Goal: Complete application form: Complete application form

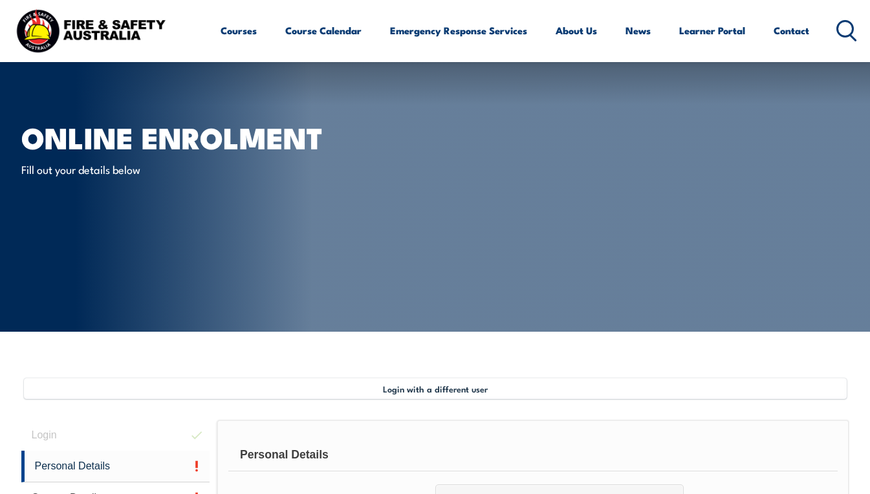
select select "Mr"
select select "M"
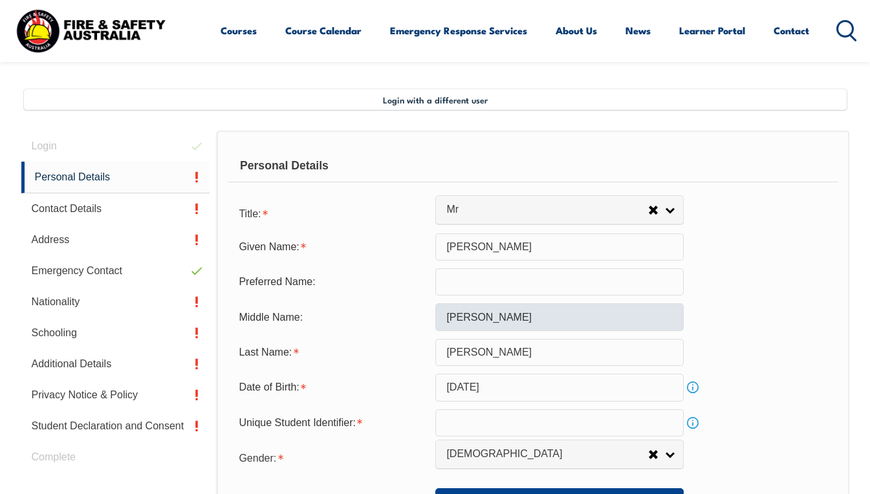
scroll to position [314, 0]
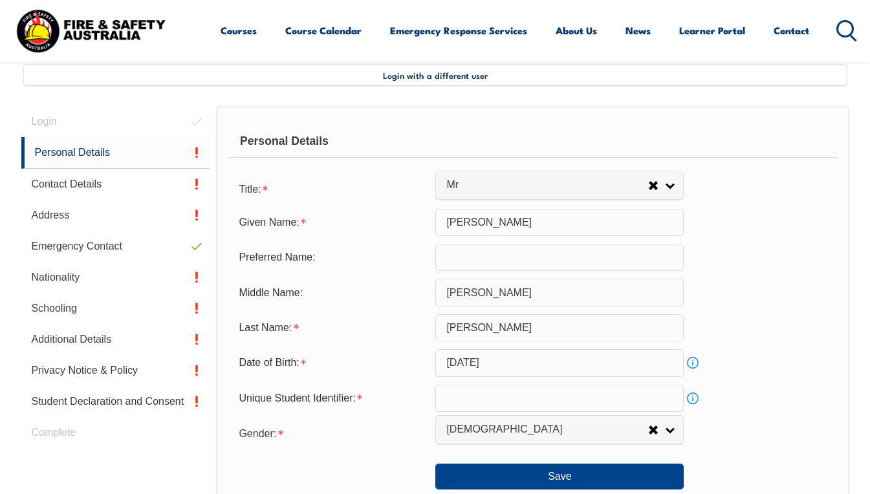
click at [536, 398] on input "text" at bounding box center [559, 398] width 248 height 27
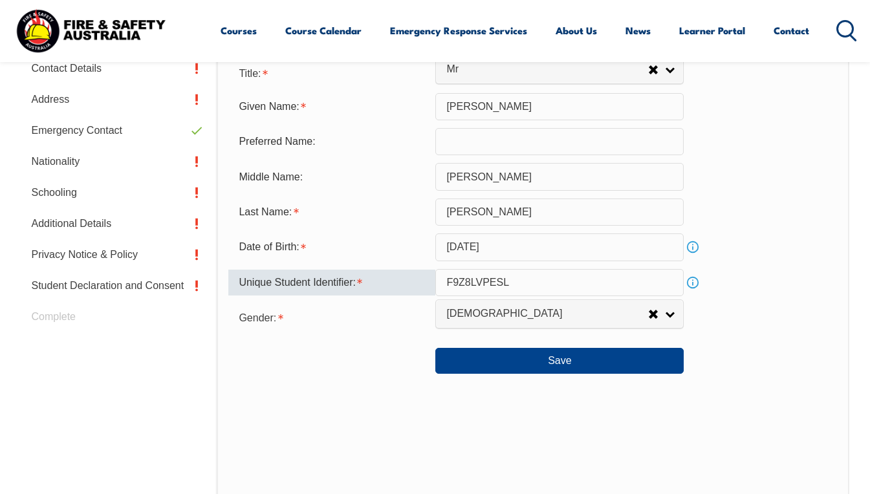
scroll to position [443, 0]
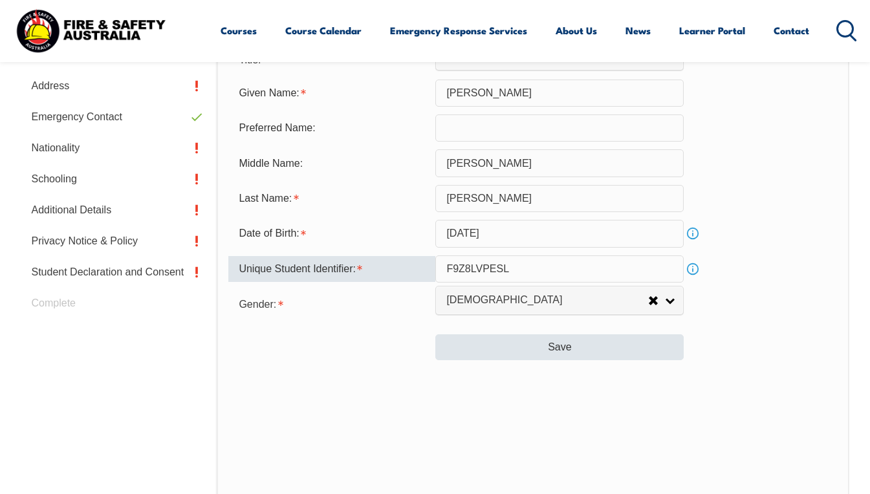
type input "F9Z8LVPESL"
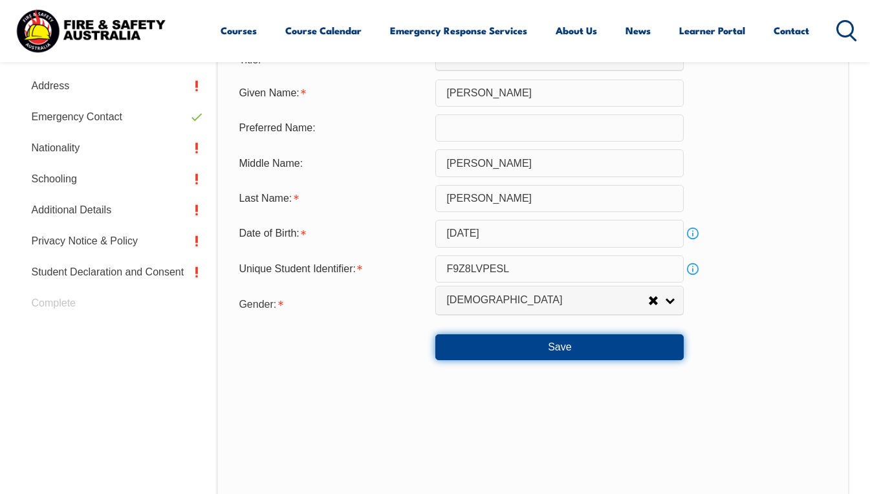
click at [549, 349] on button "Save" at bounding box center [559, 347] width 248 height 26
click at [614, 346] on button "Save" at bounding box center [559, 347] width 248 height 26
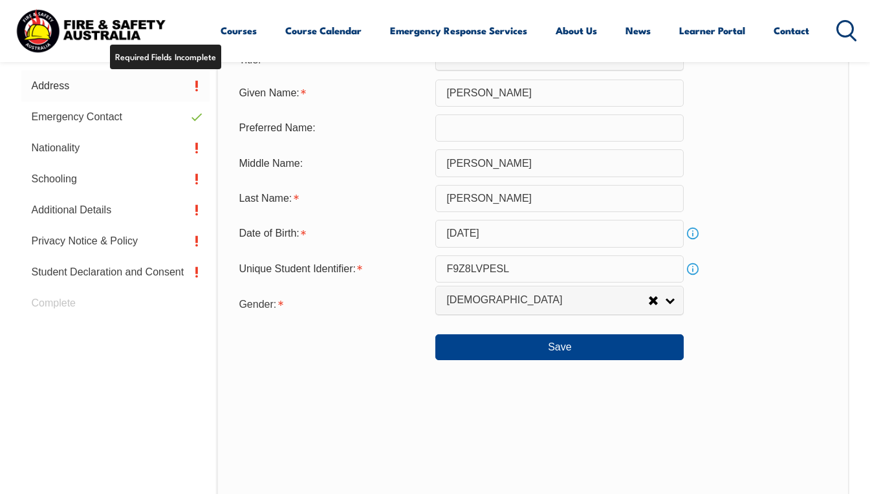
click at [64, 87] on link "Address" at bounding box center [115, 86] width 189 height 31
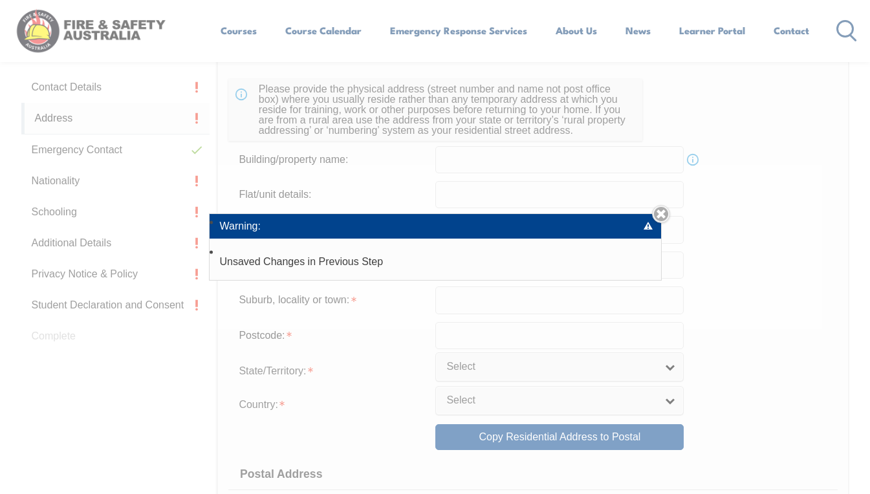
scroll to position [314, 0]
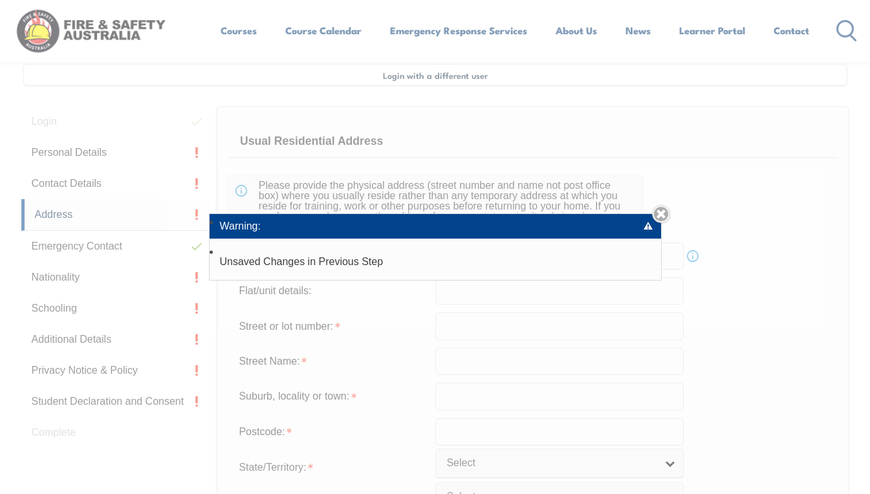
click at [71, 184] on div "Warning: Unsaved Changes in Previous Step Close" at bounding box center [435, 247] width 870 height 494
click at [89, 244] on div "Warning: Unsaved Changes in Previous Step Close" at bounding box center [435, 247] width 870 height 494
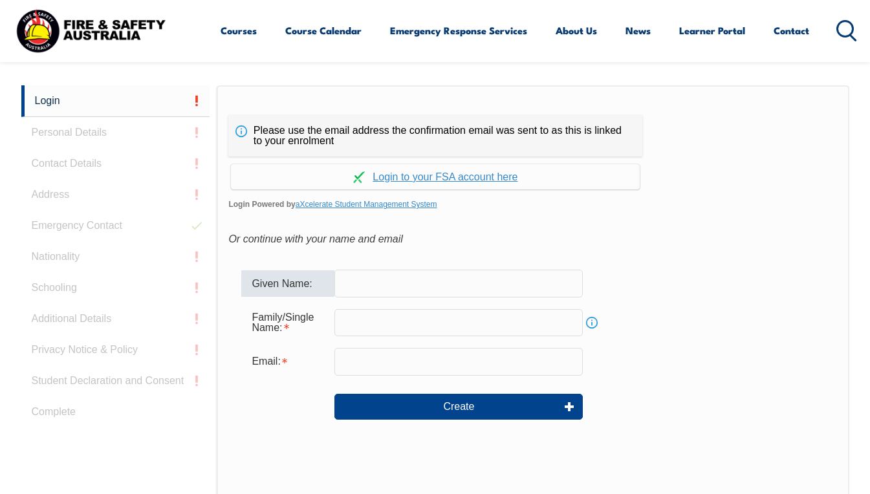
click at [399, 281] on input "text" at bounding box center [458, 283] width 248 height 27
type input "[PERSON_NAME]"
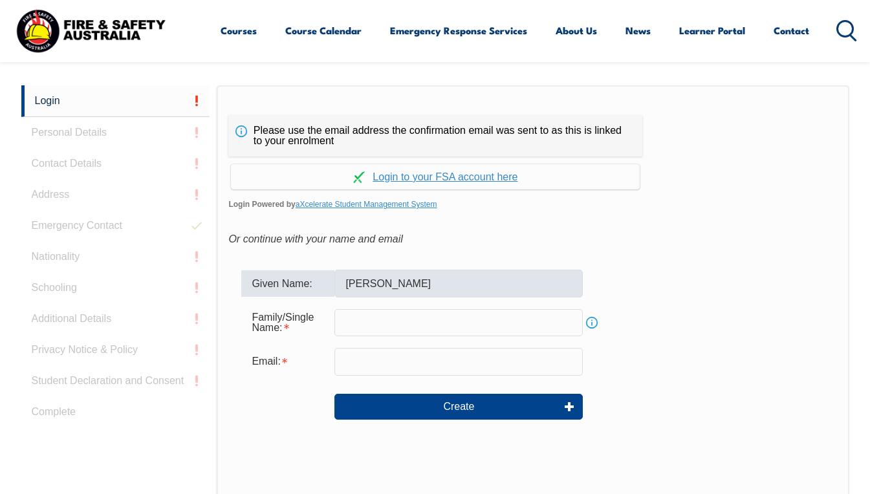
type input "[PERSON_NAME]"
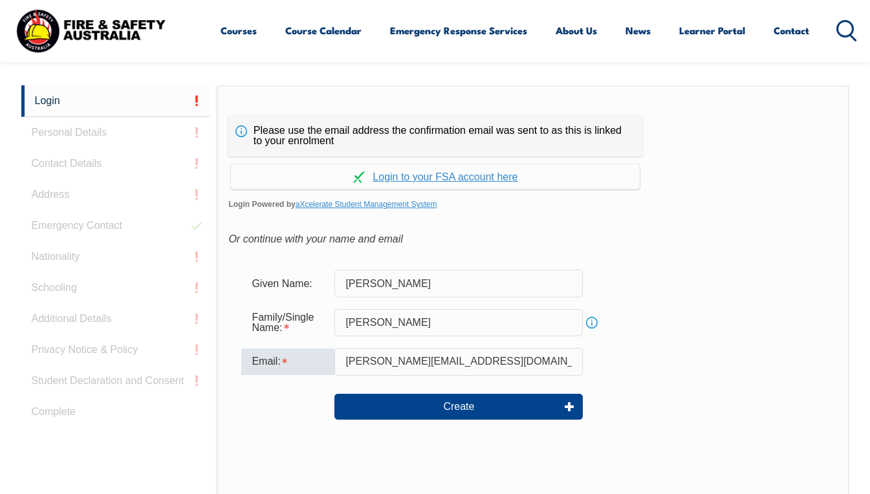
click at [427, 362] on input "[PERSON_NAME][EMAIL_ADDRESS][DOMAIN_NAME]" at bounding box center [458, 361] width 248 height 27
drag, startPoint x: 427, startPoint y: 362, endPoint x: 289, endPoint y: 380, distance: 139.5
click at [289, 380] on form "Given Name: [PERSON_NAME] Family/Single Name: [PERSON_NAME] Info Email: [PERSON…" at bounding box center [532, 354] width 609 height 194
type input "[PERSON_NAME][EMAIL_ADDRESS][PERSON_NAME][DOMAIN_NAME]"
click at [756, 318] on div "Family/Single Name: [PERSON_NAME] Info" at bounding box center [532, 322] width 583 height 35
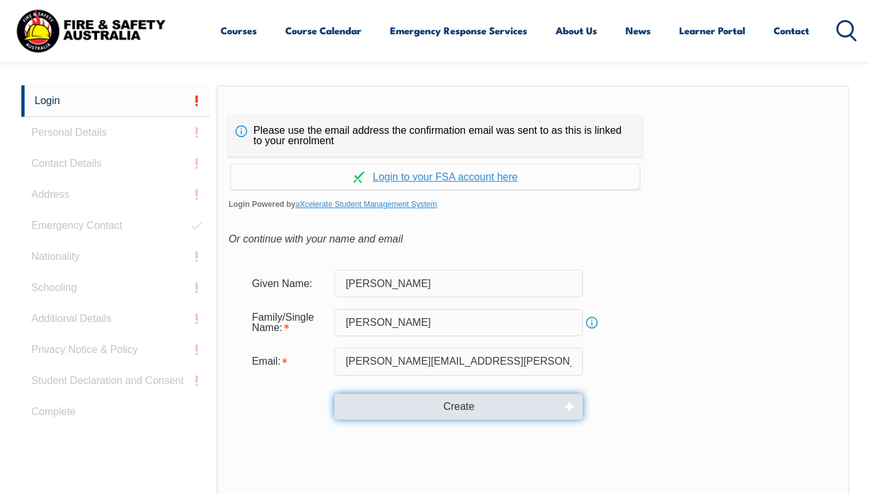
click at [464, 408] on button "Create" at bounding box center [458, 407] width 248 height 26
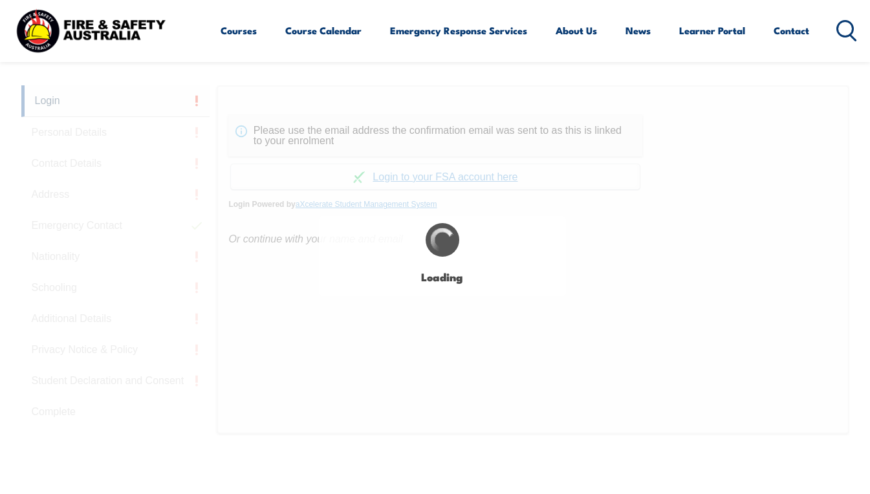
type input "[PERSON_NAME]"
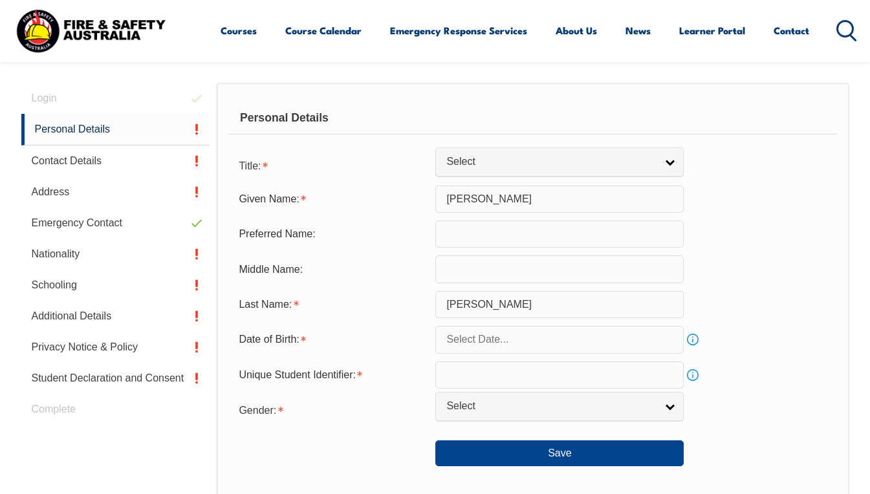
scroll to position [327, 0]
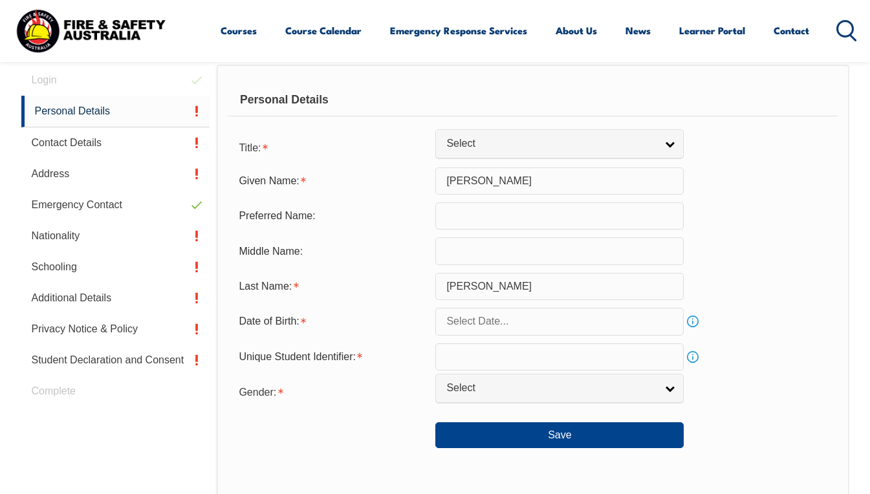
click at [478, 322] on input "text" at bounding box center [559, 321] width 248 height 27
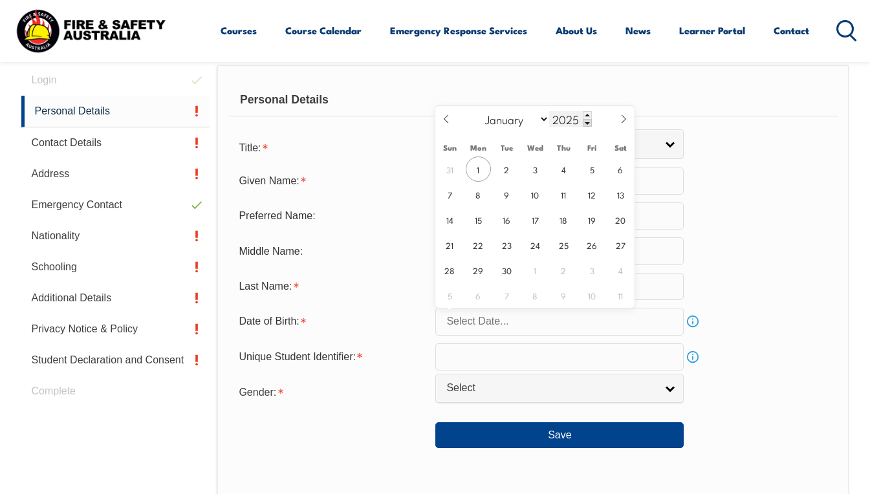
click at [568, 119] on input "2025" at bounding box center [570, 119] width 43 height 16
type input "1963"
click at [512, 122] on select "January February March April May June July August September October November De…" at bounding box center [514, 119] width 71 height 17
select select "1"
click at [479, 111] on select "January February March April May June July August September October November De…" at bounding box center [514, 119] width 71 height 17
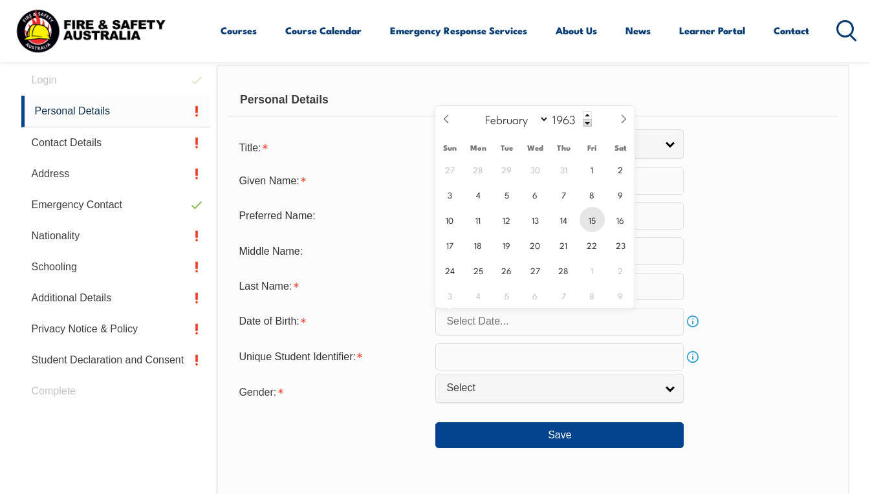
click at [591, 218] on span "15" at bounding box center [592, 219] width 25 height 25
type input "[DATE]"
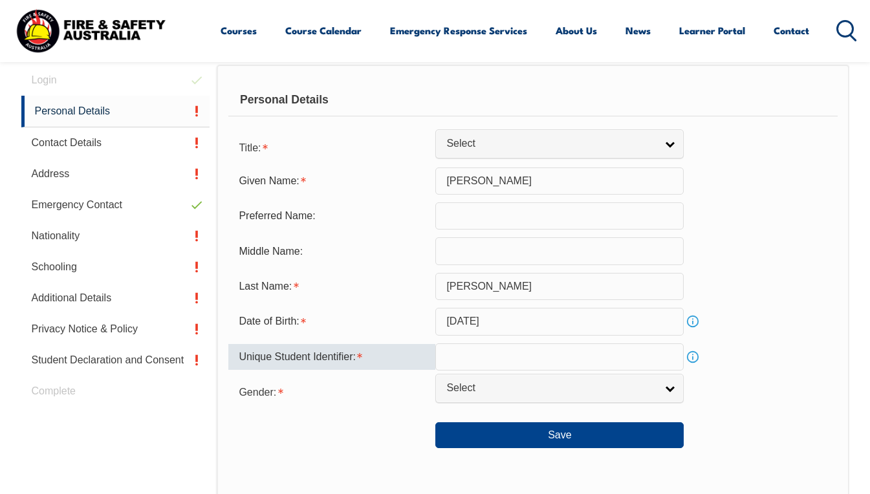
click at [498, 364] on input "text" at bounding box center [559, 357] width 248 height 27
type input "F9Z8LVPESL"
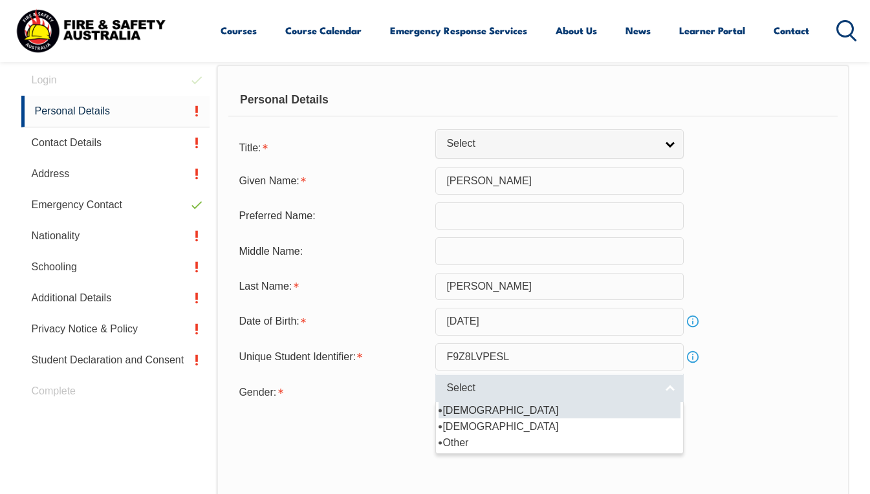
click at [479, 394] on span "Select" at bounding box center [551, 389] width 210 height 14
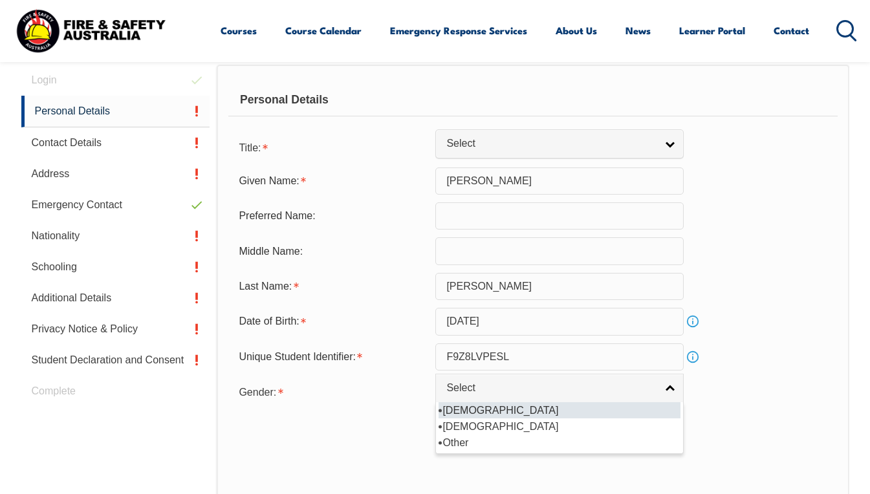
click at [471, 416] on li "[DEMOGRAPHIC_DATA]" at bounding box center [560, 410] width 242 height 16
select select "M"
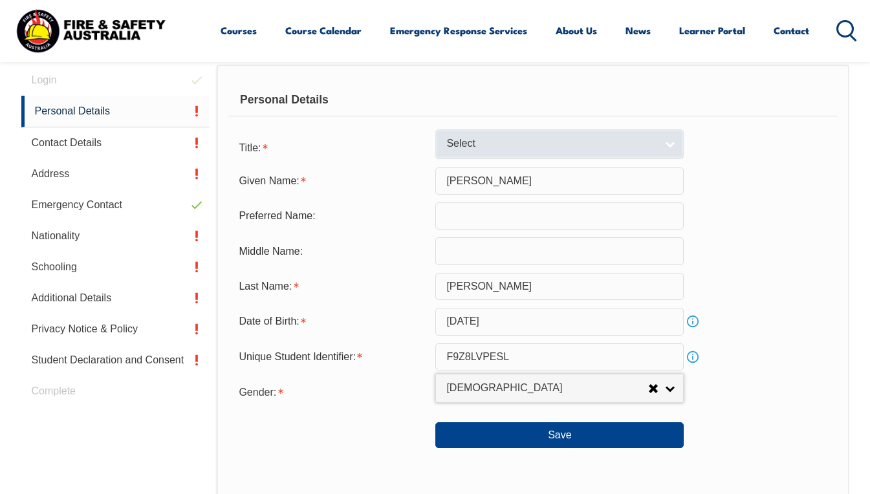
click at [519, 142] on span "Select" at bounding box center [551, 144] width 210 height 14
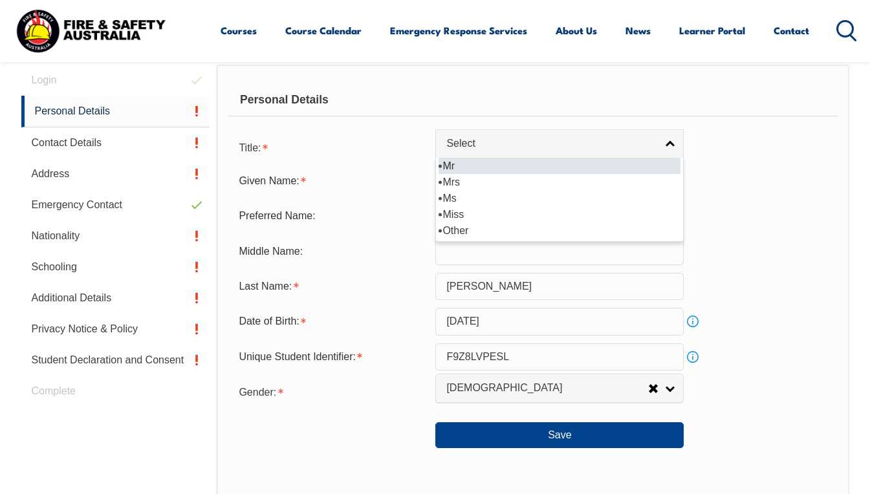
click at [455, 163] on li "Mr" at bounding box center [560, 166] width 242 height 16
select select "Mr"
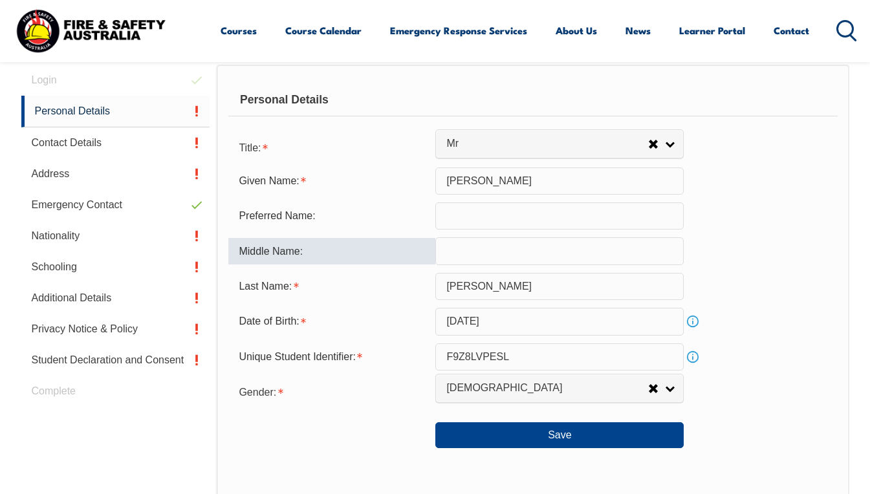
click at [472, 255] on input "text" at bounding box center [559, 250] width 248 height 27
type input "[PERSON_NAME]"
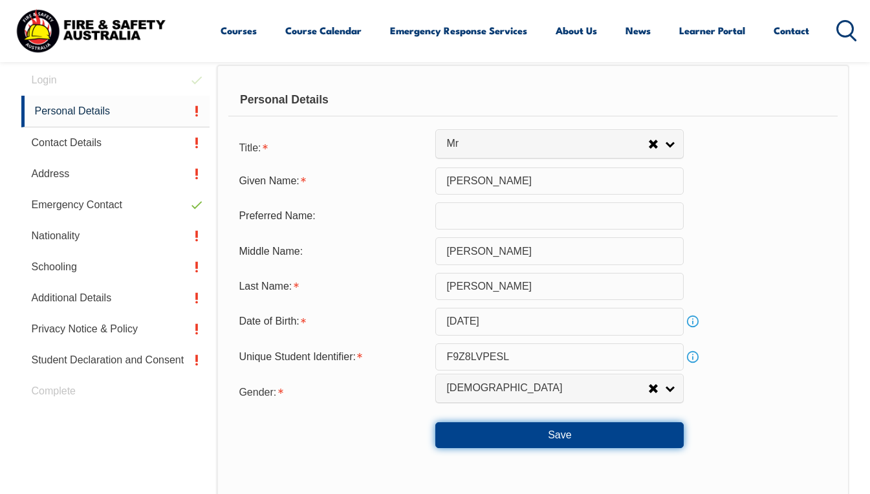
click at [567, 438] on button "Save" at bounding box center [559, 435] width 248 height 26
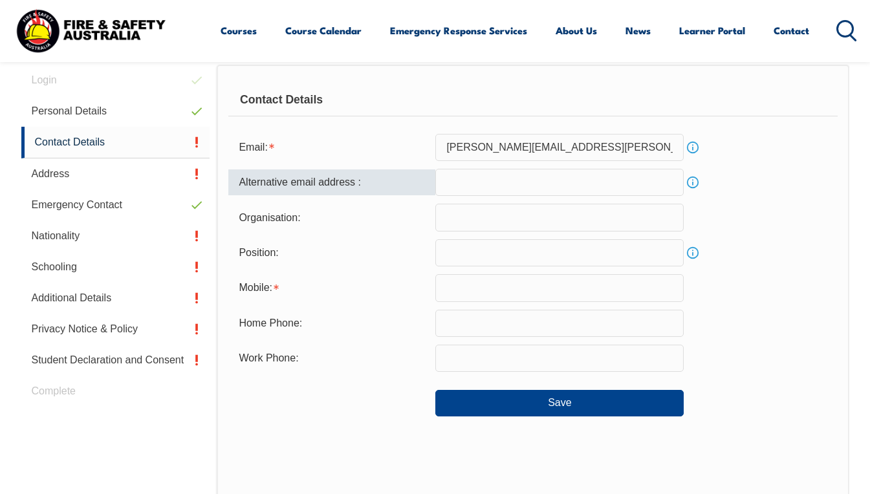
click at [487, 181] on input "email" at bounding box center [559, 182] width 248 height 27
type input "[PERSON_NAME][EMAIL_ADDRESS][DOMAIN_NAME]"
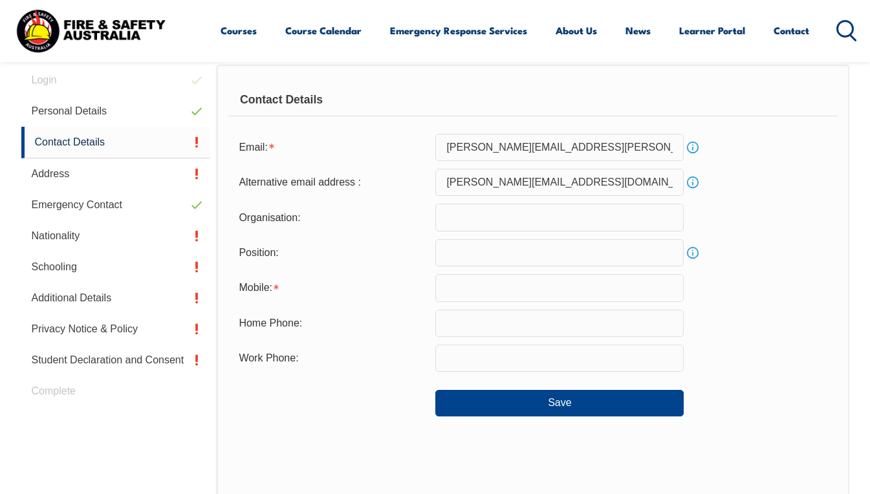
click at [759, 197] on form "Email: [PERSON_NAME][EMAIL_ADDRESS][PERSON_NAME][DOMAIN_NAME] Info Alternative …" at bounding box center [532, 275] width 609 height 283
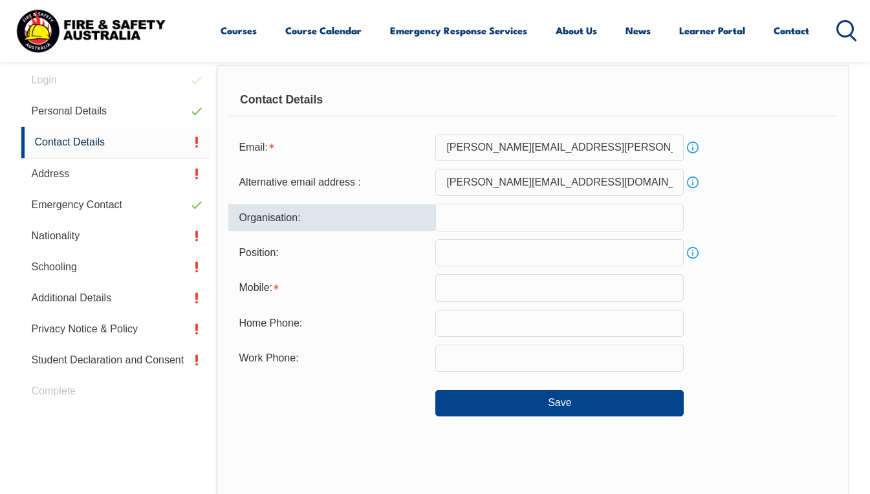
click at [476, 219] on input "text" at bounding box center [559, 217] width 248 height 27
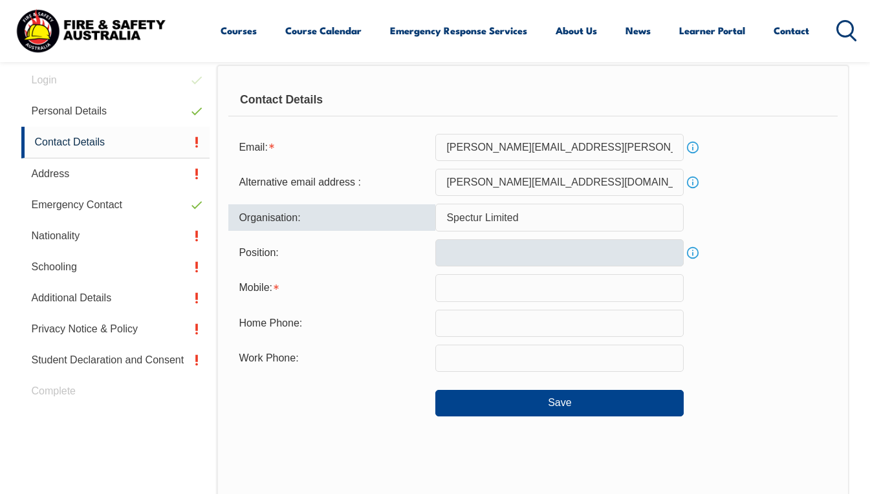
type input "Spectur Limited"
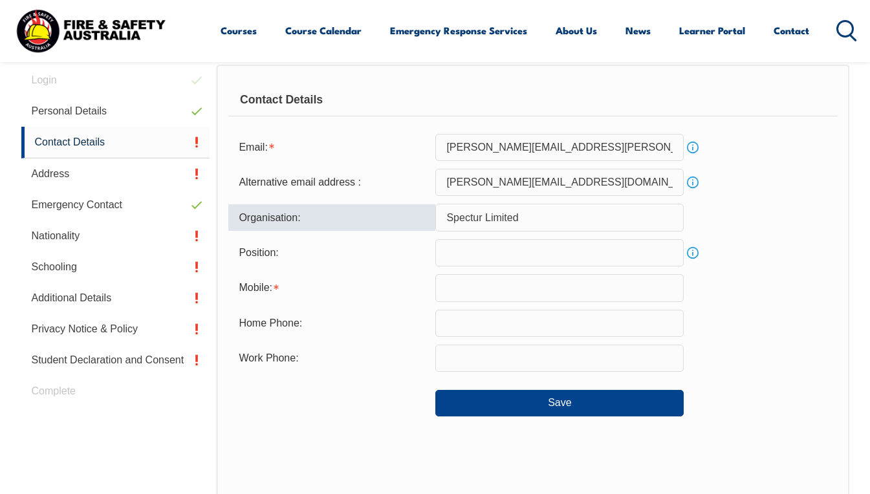
click at [489, 260] on input "text" at bounding box center [559, 252] width 248 height 27
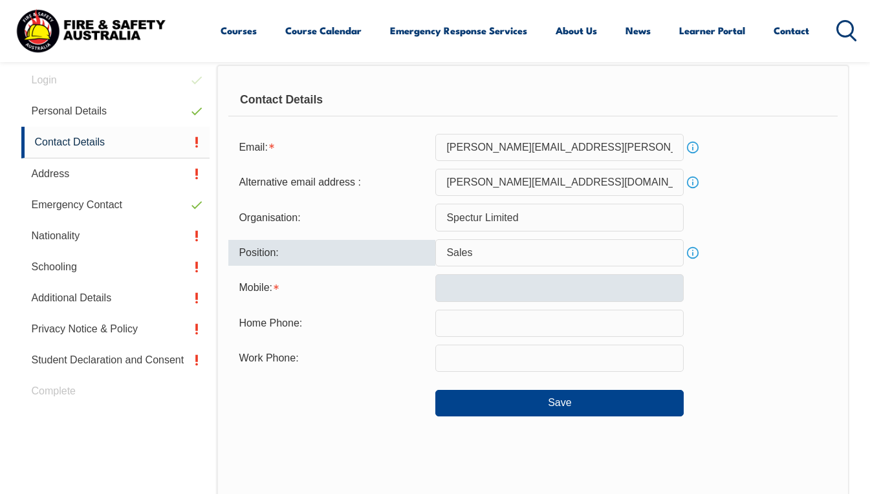
type input "Sales"
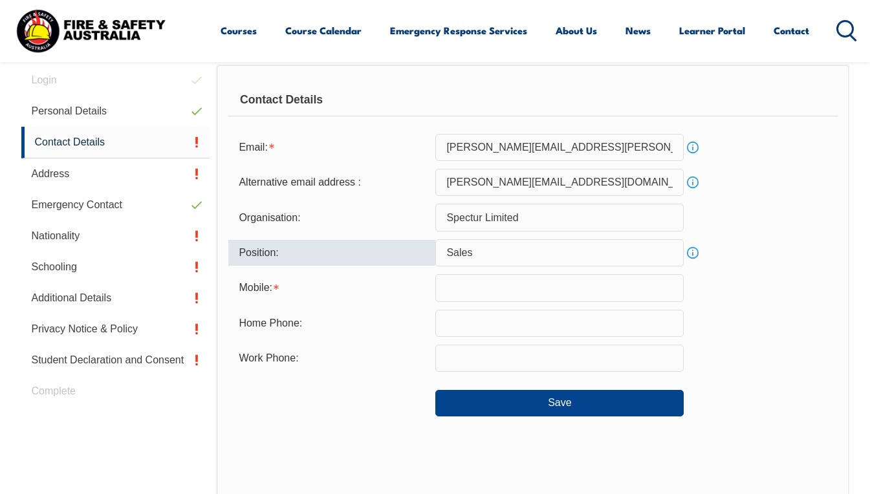
click at [485, 288] on input "text" at bounding box center [559, 287] width 248 height 27
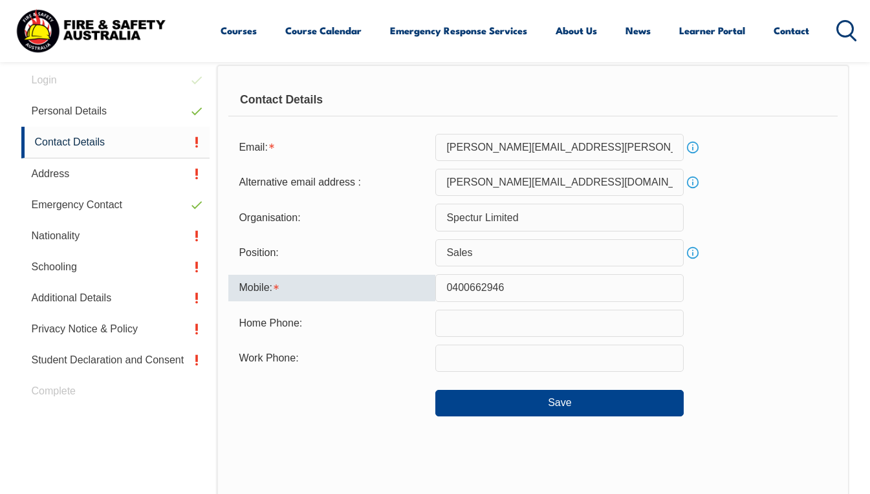
type input "0400662946"
click at [343, 452] on div "Contact Details Email: [PERSON_NAME][EMAIL_ADDRESS][PERSON_NAME][DOMAIN_NAME] I…" at bounding box center [533, 333] width 632 height 537
drag, startPoint x: 513, startPoint y: 288, endPoint x: 443, endPoint y: 288, distance: 69.9
click at [443, 288] on input "0400662946" at bounding box center [559, 287] width 248 height 27
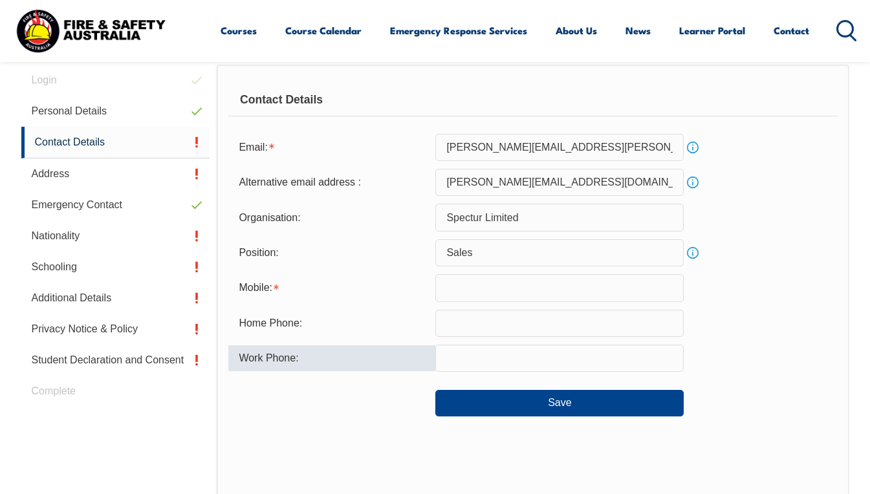
paste input "0400662946"
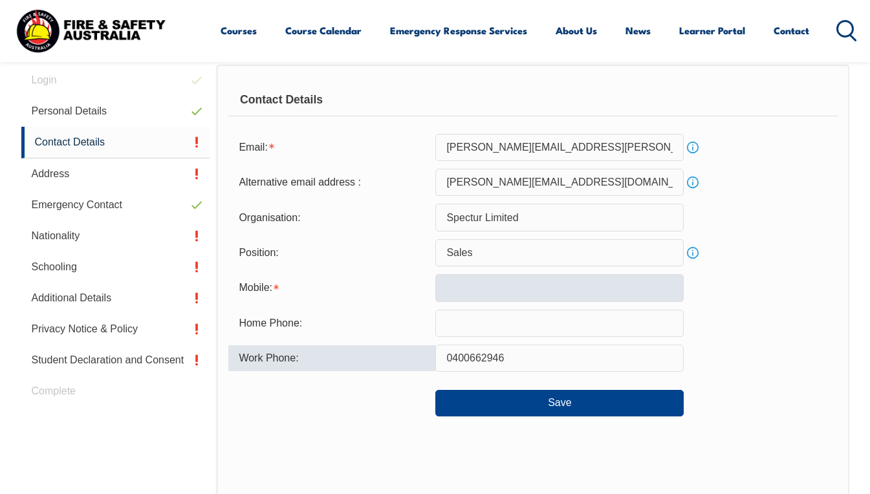
type input "0400662946"
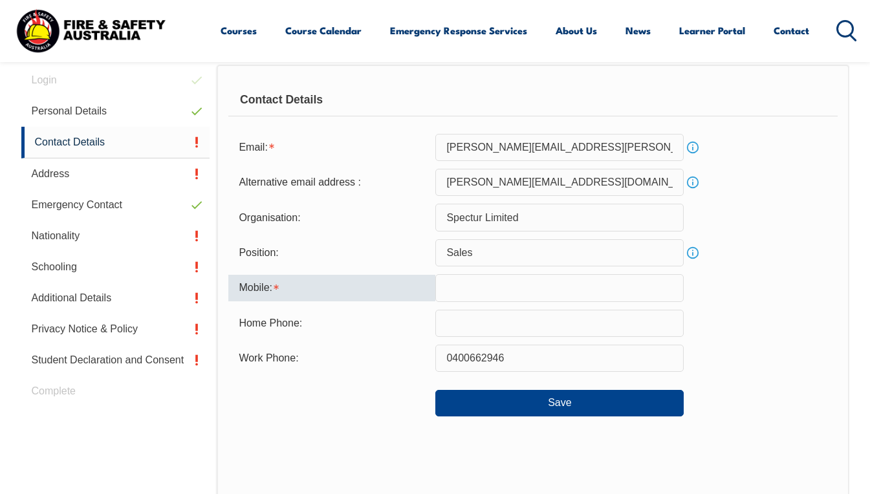
click at [498, 293] on input "text" at bounding box center [559, 287] width 248 height 27
type input "0416259288"
click at [817, 261] on div "Position: Sales Info" at bounding box center [532, 252] width 609 height 27
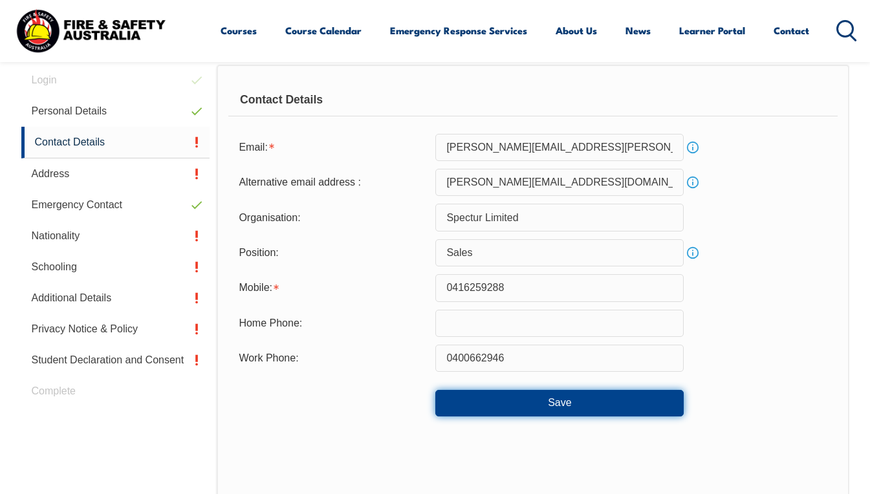
click at [558, 406] on button "Save" at bounding box center [559, 403] width 248 height 26
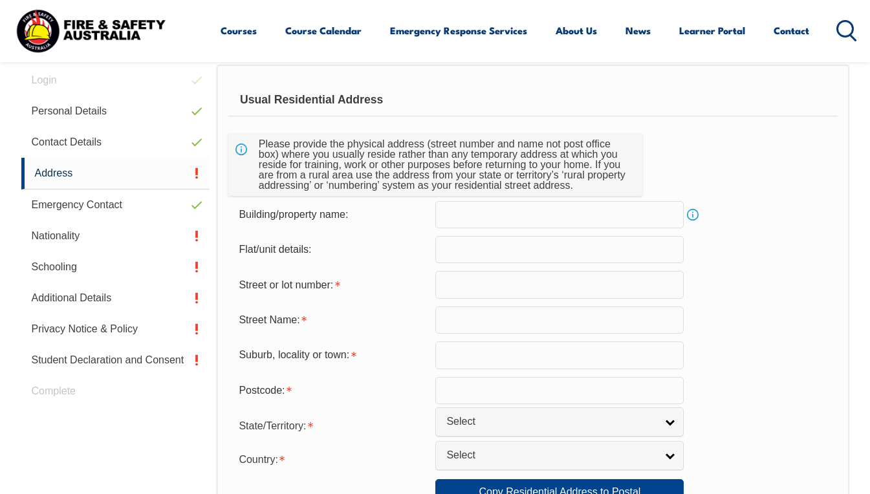
click at [494, 286] on input "text" at bounding box center [559, 284] width 248 height 27
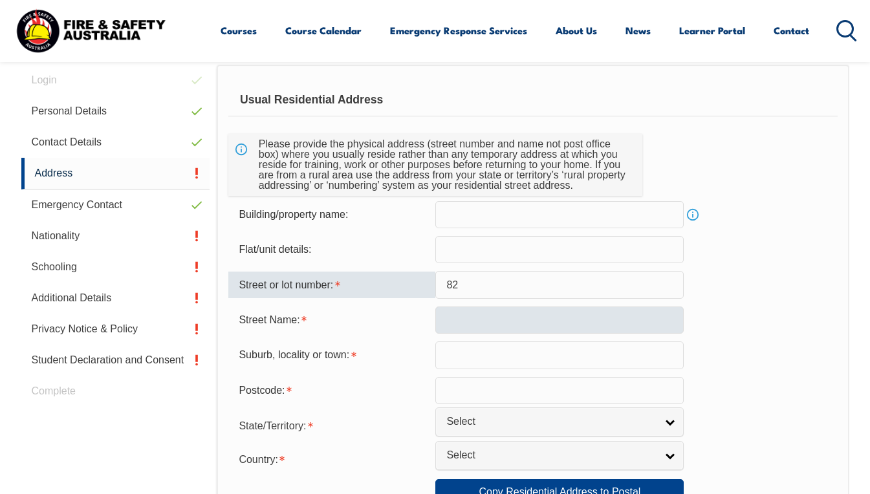
type input "82"
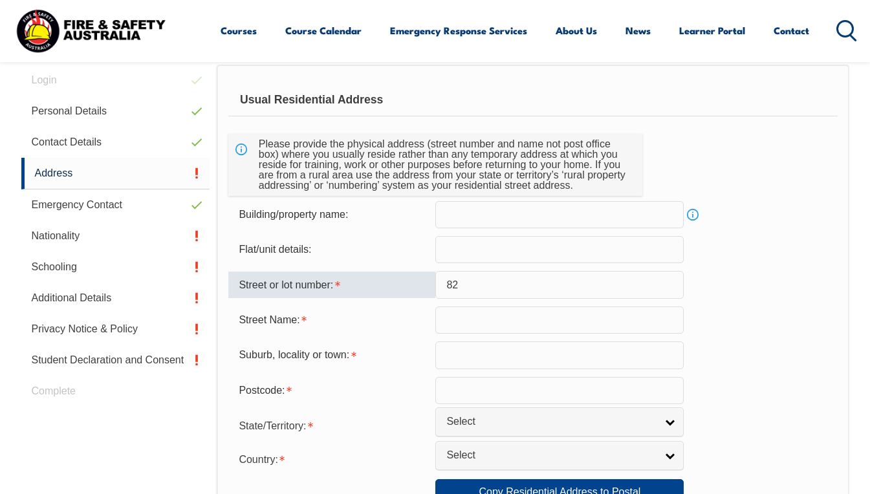
click at [505, 326] on input "text" at bounding box center [559, 320] width 248 height 27
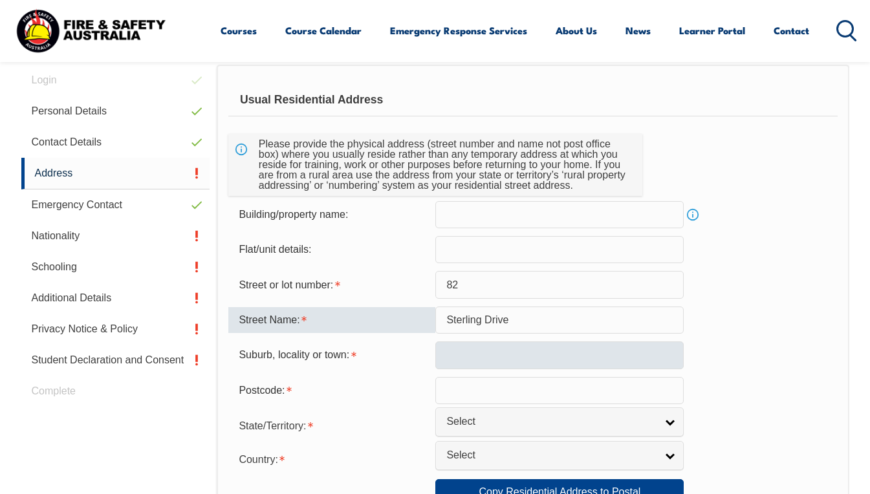
type input "Sterling Drive"
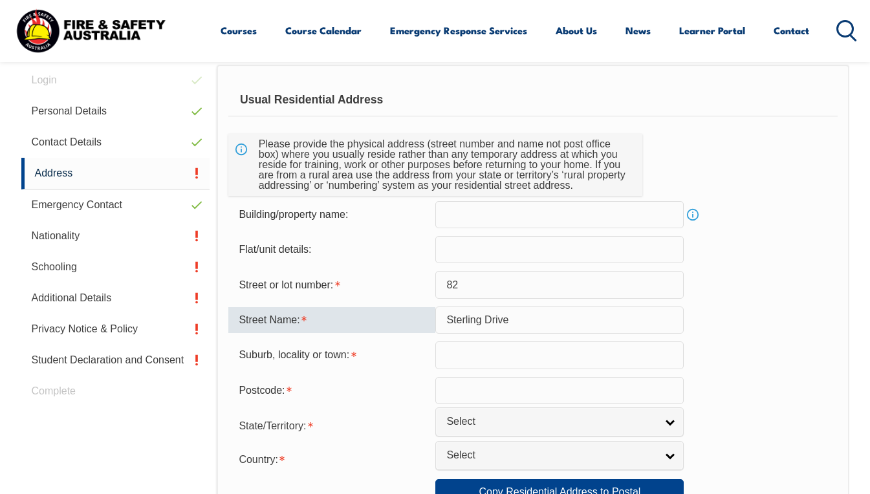
click at [516, 367] on input "text" at bounding box center [559, 355] width 248 height 27
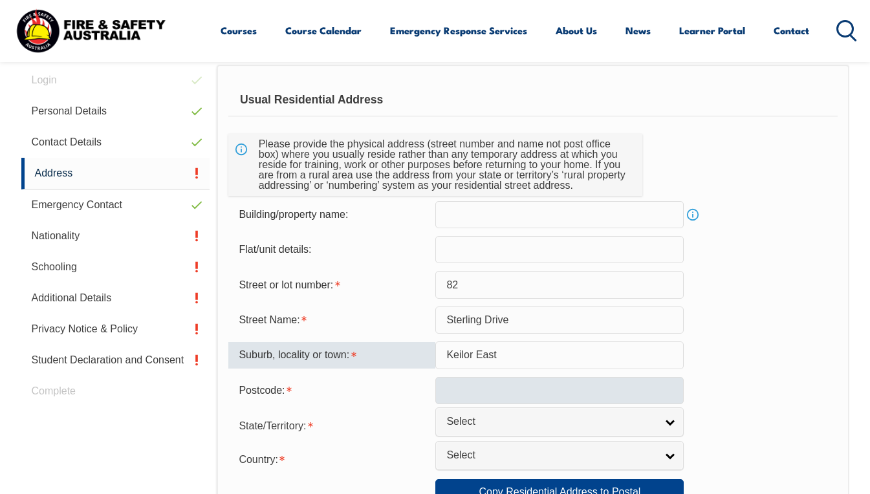
type input "Keilor East"
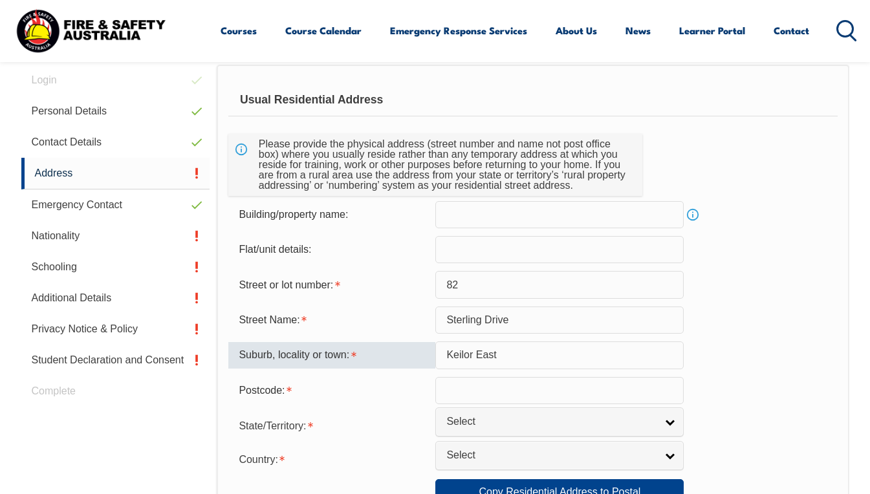
click at [489, 399] on input "text" at bounding box center [559, 390] width 248 height 27
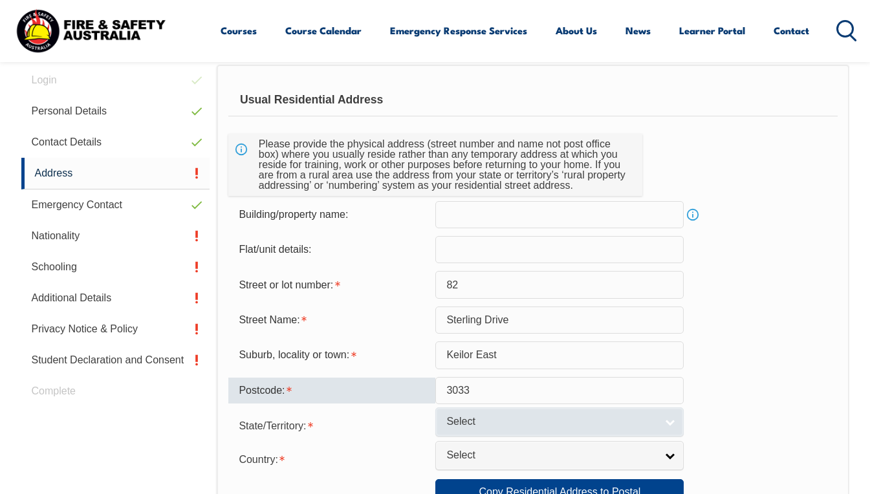
type input "3033"
click at [523, 426] on span "Select" at bounding box center [551, 422] width 210 height 14
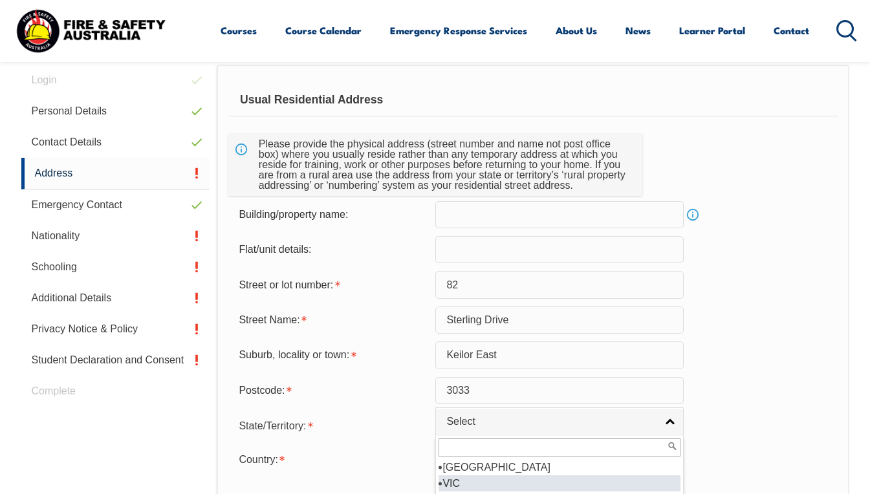
click at [521, 481] on li "VIC" at bounding box center [560, 484] width 242 height 16
select select "VIC"
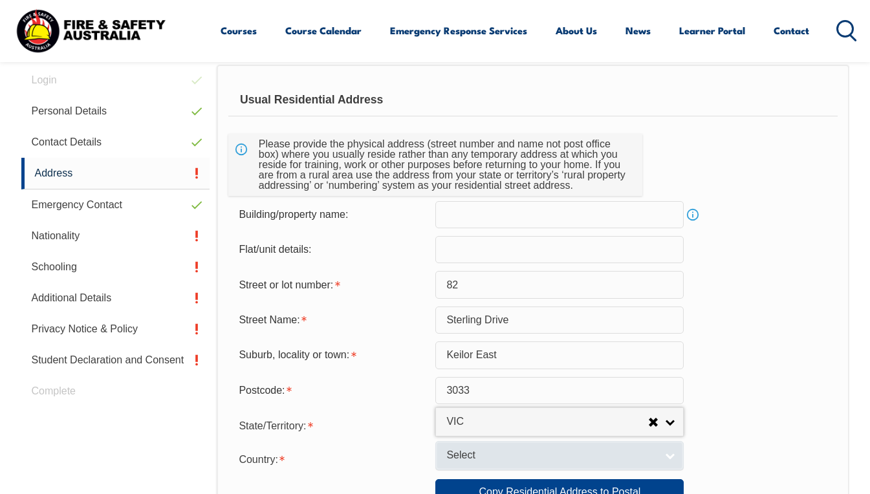
click at [504, 452] on span "Select" at bounding box center [551, 456] width 210 height 14
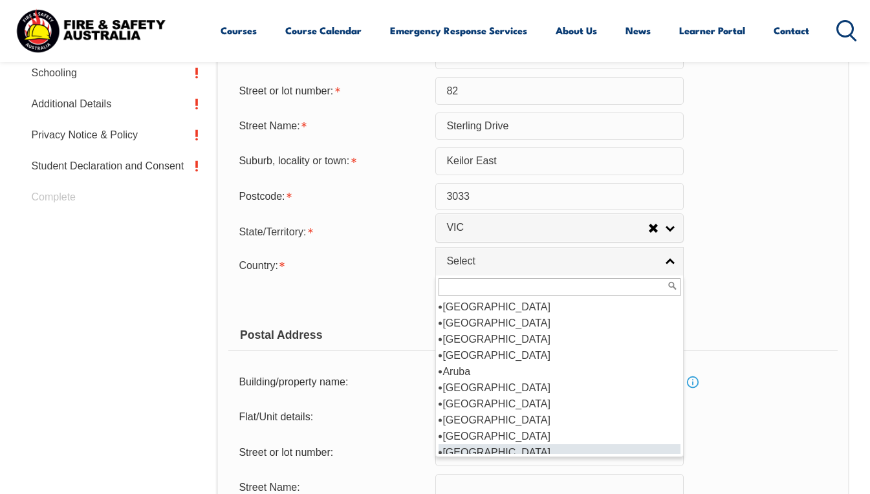
scroll to position [194, 0]
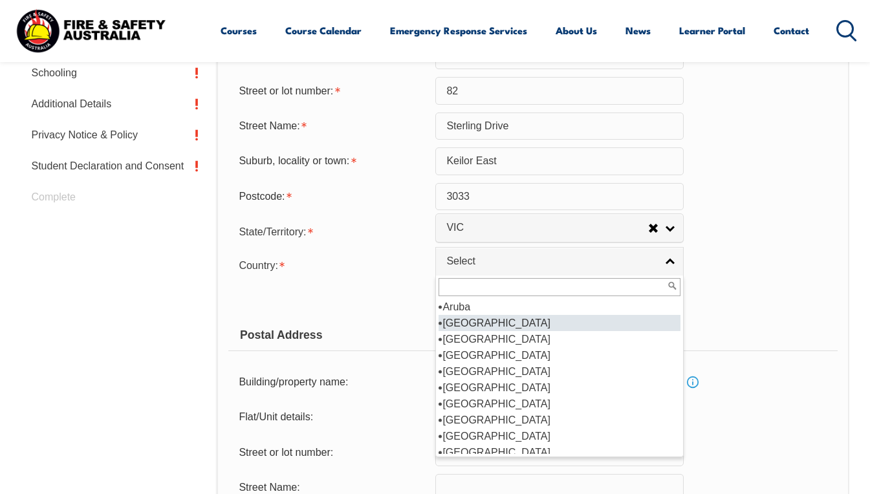
click at [491, 319] on li "[GEOGRAPHIC_DATA]" at bounding box center [560, 323] width 242 height 16
select select "1101"
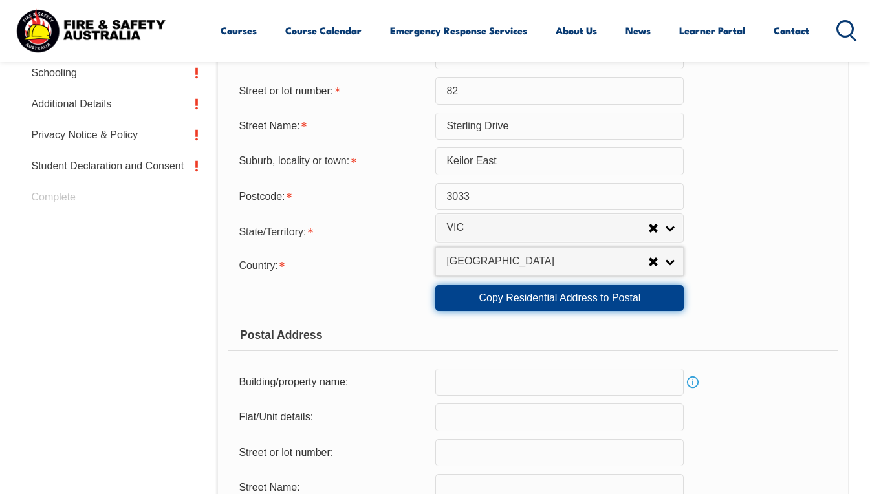
click at [529, 304] on link "Copy Residential Address to Postal" at bounding box center [559, 298] width 248 height 26
type input "82"
type input "Sterling Drive"
type input "Keilor East"
select select "VIC"
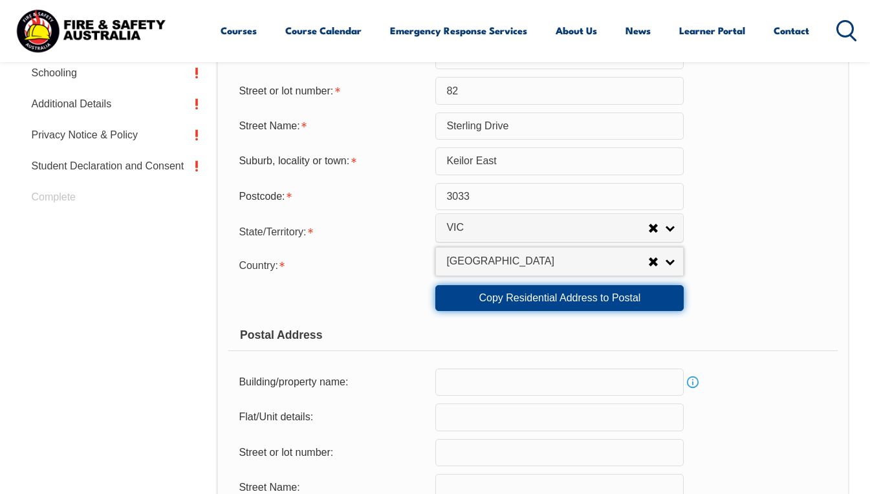
type input "3033"
select select "1101"
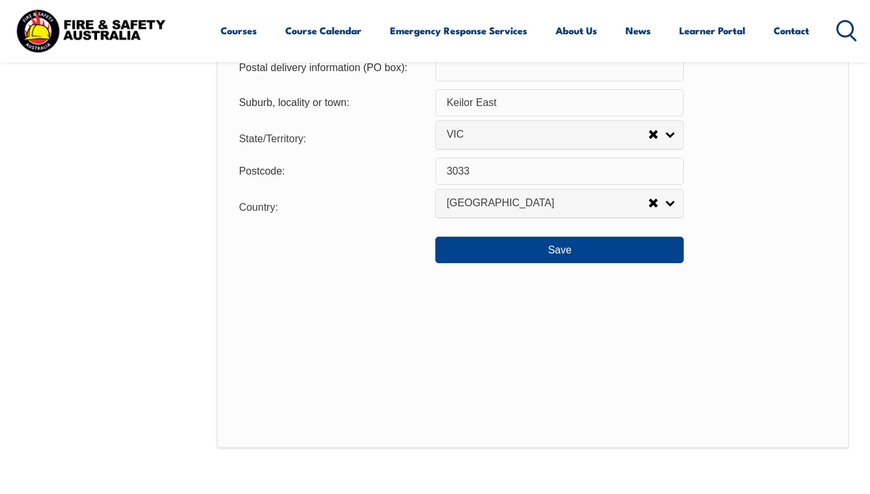
scroll to position [1103, 0]
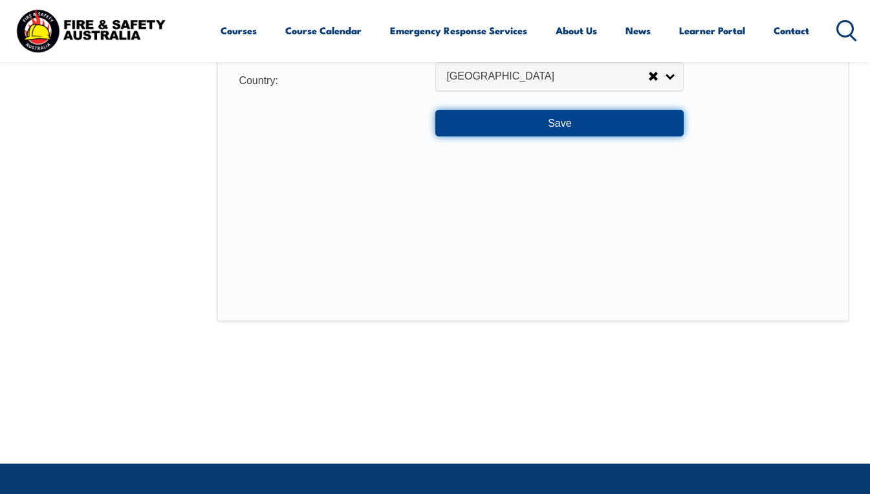
click at [565, 128] on button "Save" at bounding box center [559, 123] width 248 height 26
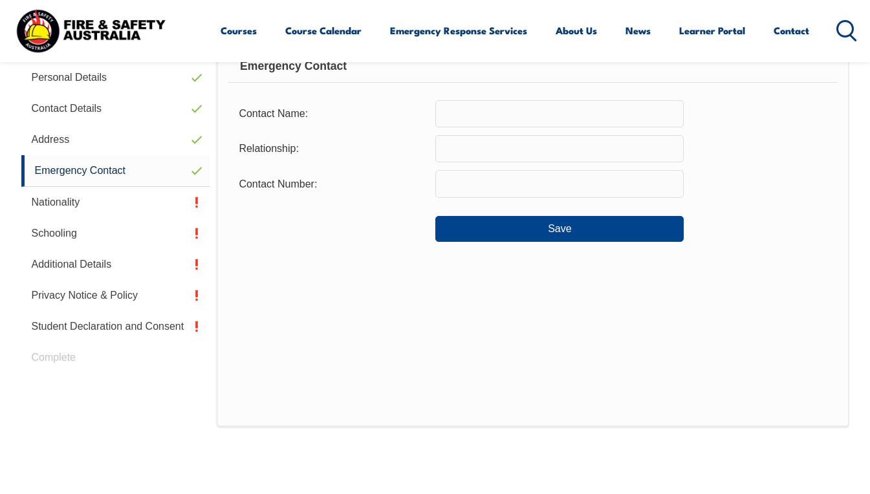
scroll to position [327, 0]
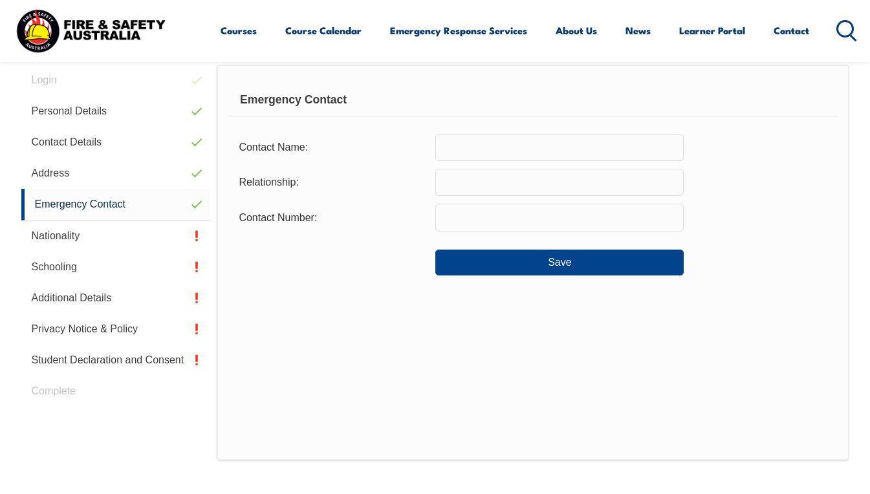
click at [525, 151] on input "text" at bounding box center [559, 147] width 248 height 27
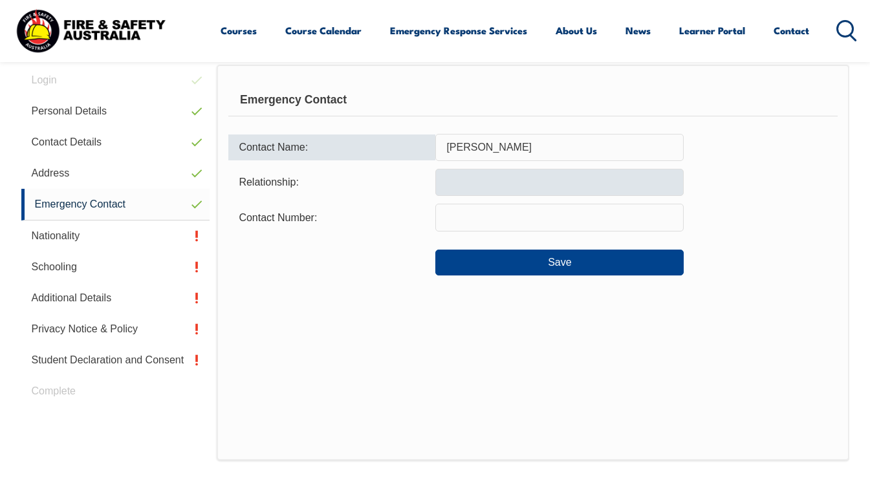
type input "[PERSON_NAME]"
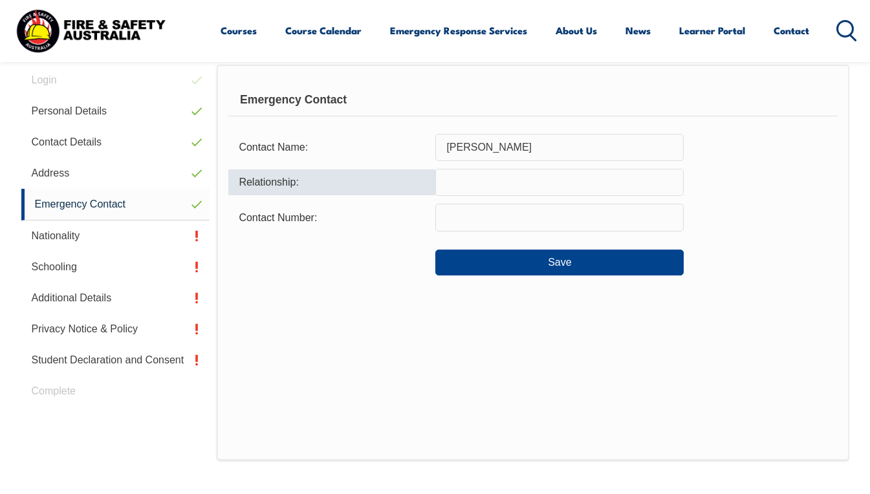
click at [524, 186] on input "text" at bounding box center [559, 182] width 248 height 27
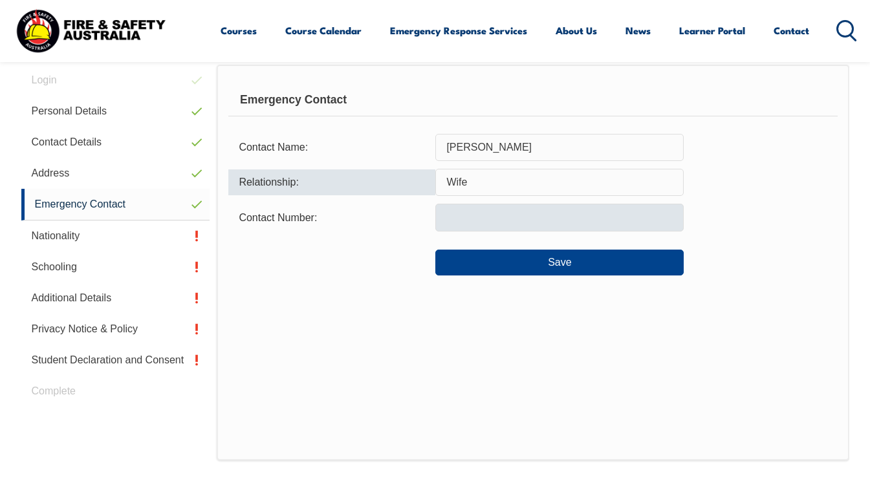
type input "Wife"
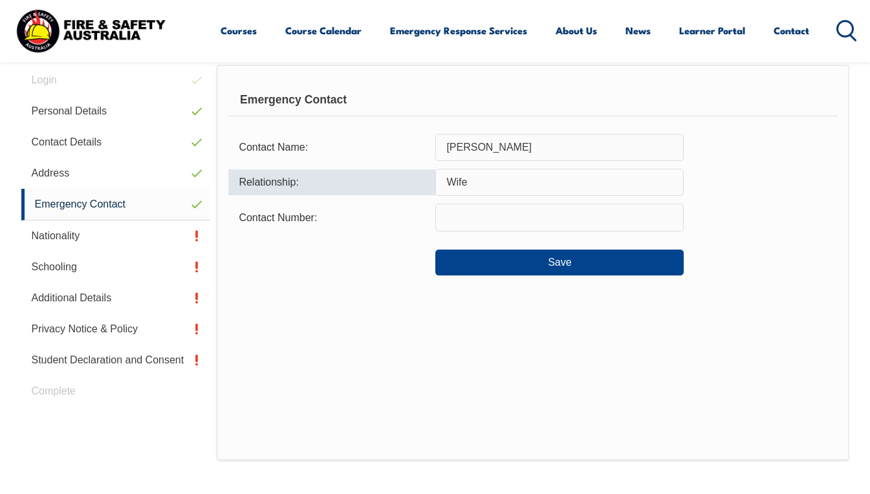
click at [516, 216] on input "text" at bounding box center [559, 217] width 248 height 27
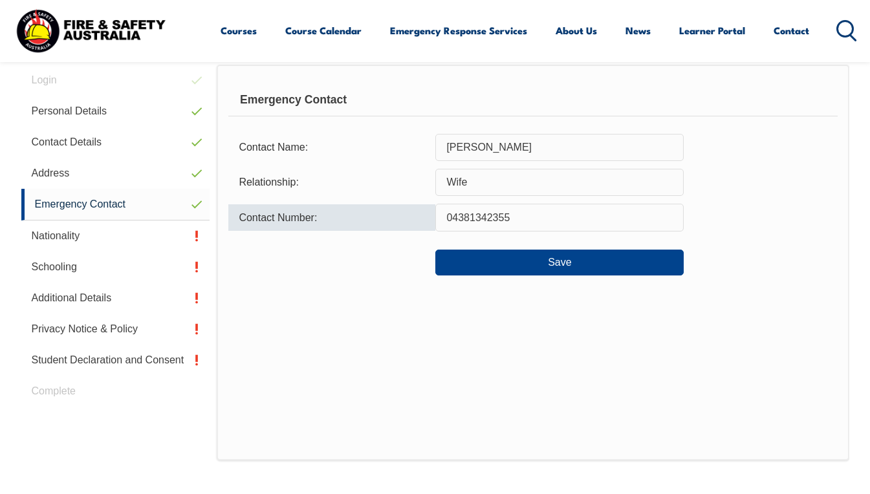
click at [495, 219] on input "04381342355" at bounding box center [559, 217] width 248 height 27
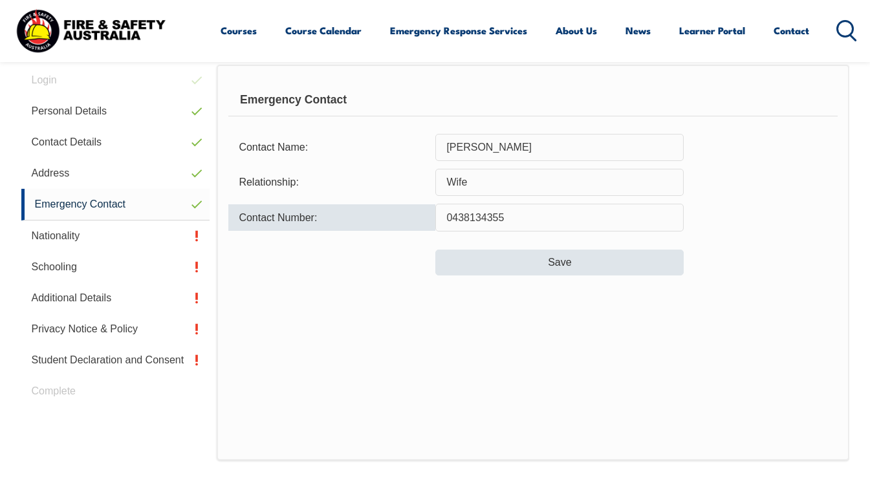
type input "0438134355"
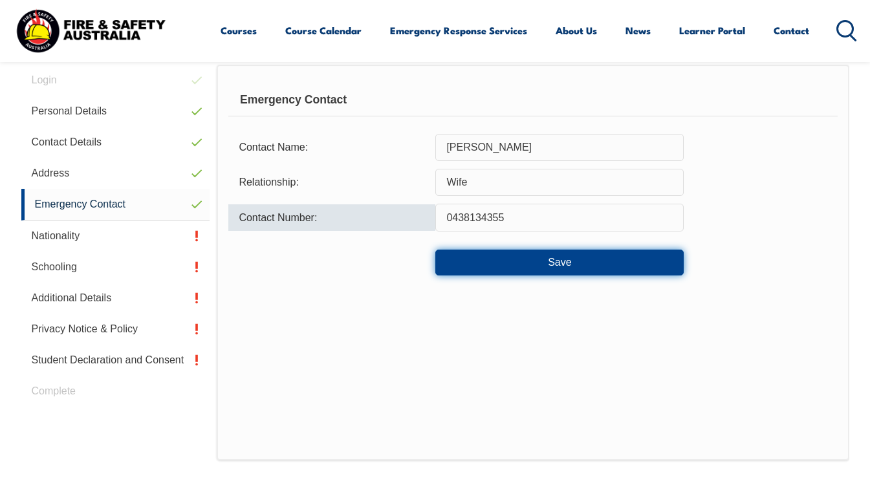
click at [569, 271] on button "Save" at bounding box center [559, 263] width 248 height 26
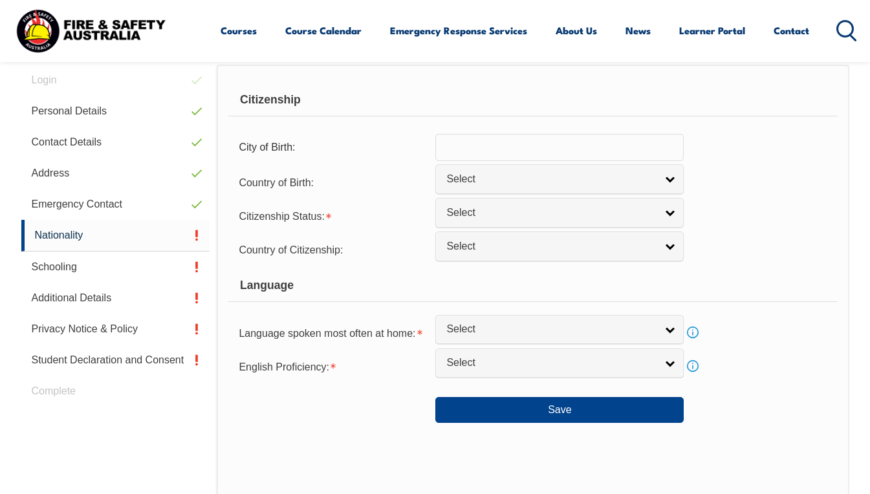
click at [469, 147] on input "text" at bounding box center [559, 147] width 248 height 27
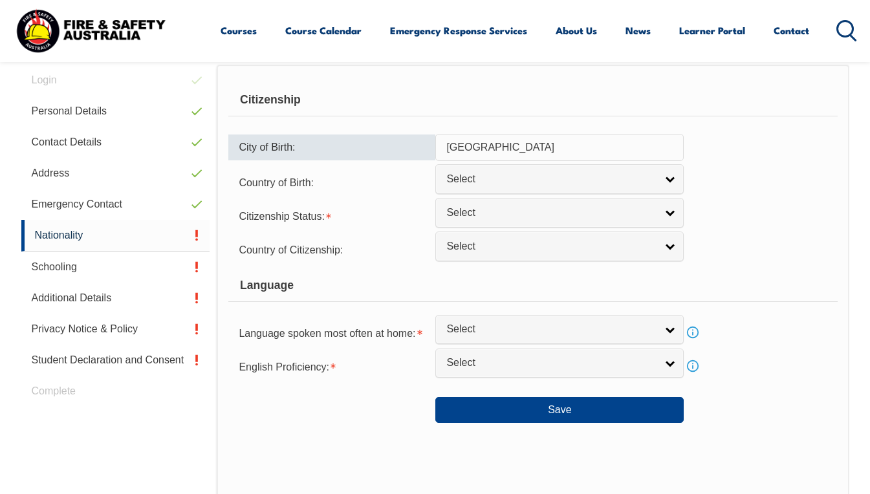
drag, startPoint x: 498, startPoint y: 144, endPoint x: 415, endPoint y: 151, distance: 82.5
click at [417, 151] on div "City of Birth: [DEMOGRAPHIC_DATA]" at bounding box center [532, 147] width 609 height 27
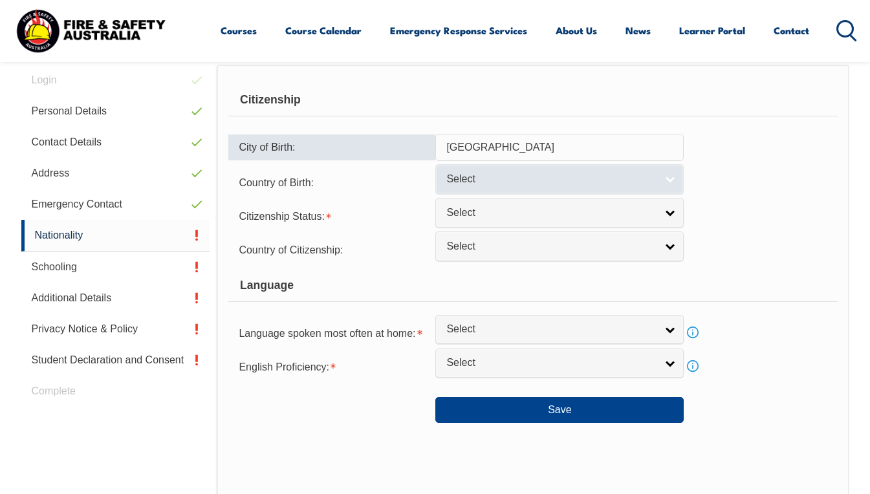
type input "[GEOGRAPHIC_DATA]"
click at [463, 186] on span "Select" at bounding box center [551, 180] width 210 height 14
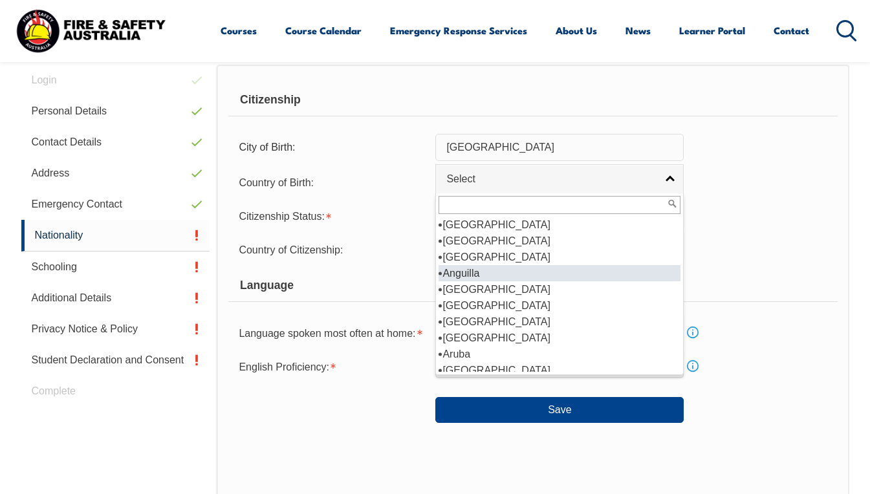
scroll to position [129, 0]
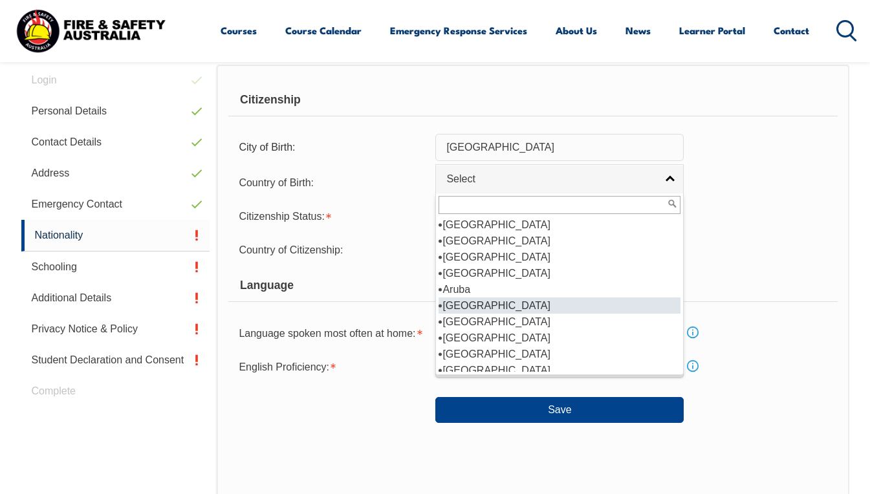
click at [479, 305] on li "[GEOGRAPHIC_DATA]" at bounding box center [560, 306] width 242 height 16
select select "1101"
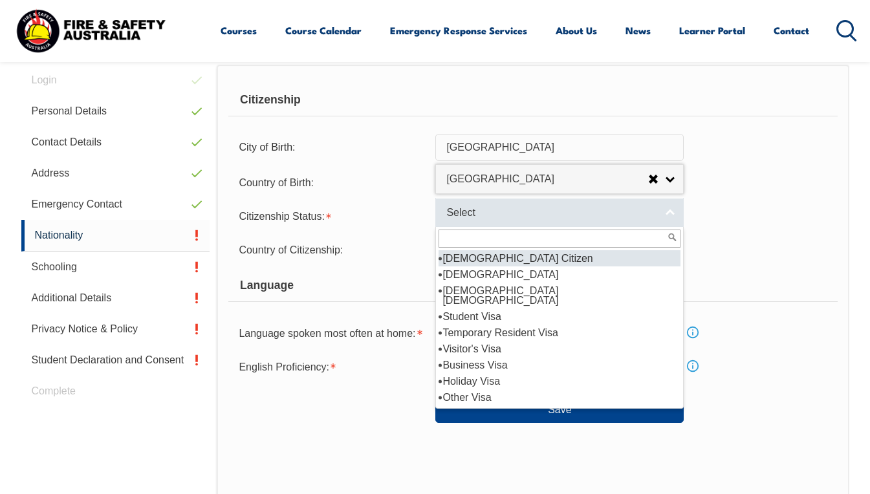
click at [487, 211] on span "Select" at bounding box center [551, 213] width 210 height 14
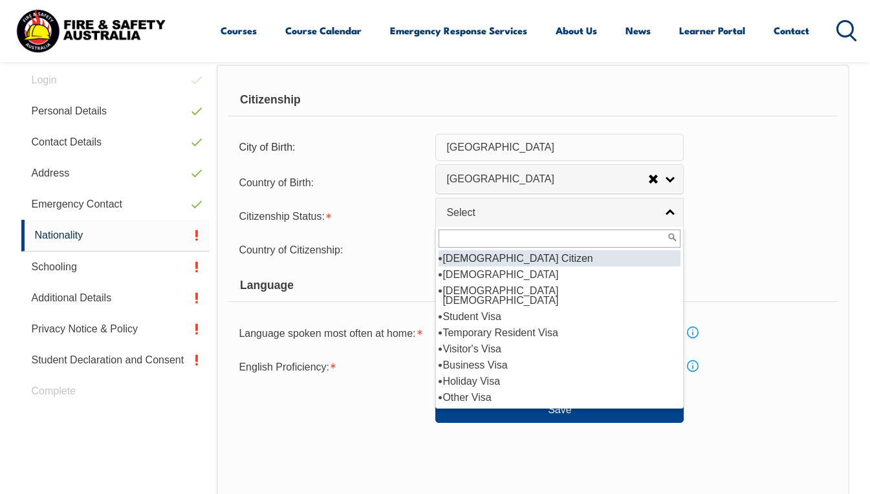
click at [494, 260] on li "[DEMOGRAPHIC_DATA] Citizen" at bounding box center [560, 258] width 242 height 16
select select "1"
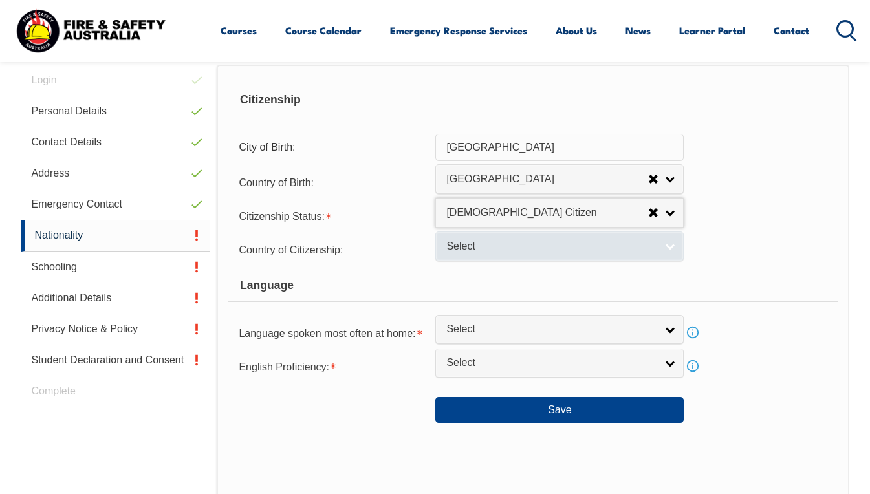
click at [491, 248] on span "Select" at bounding box center [551, 247] width 210 height 14
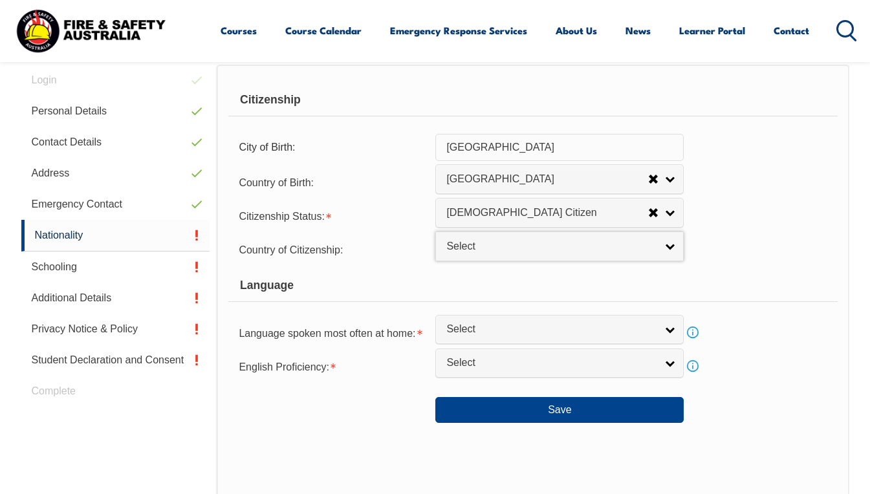
scroll to position [391, 0]
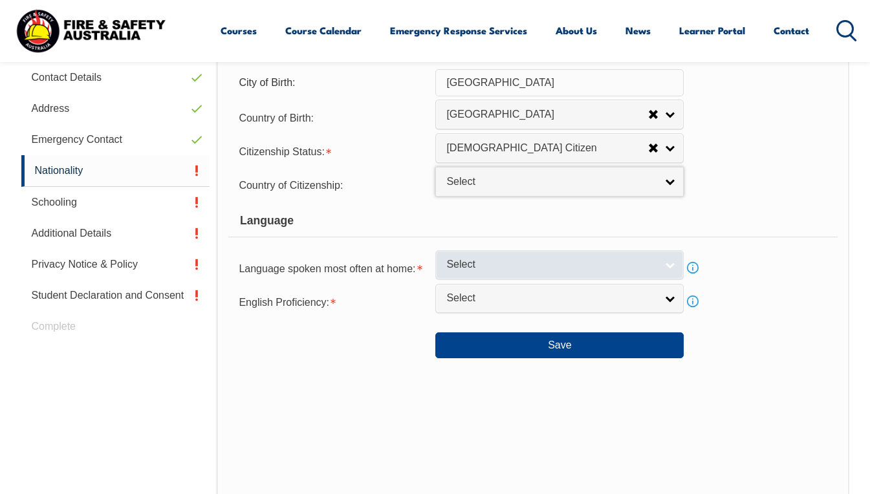
click at [624, 270] on span "Select" at bounding box center [551, 265] width 210 height 14
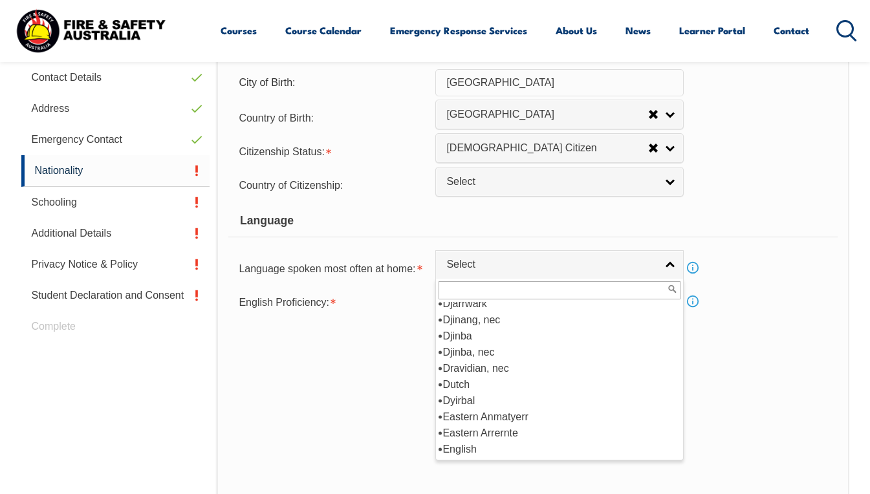
scroll to position [1553, 0]
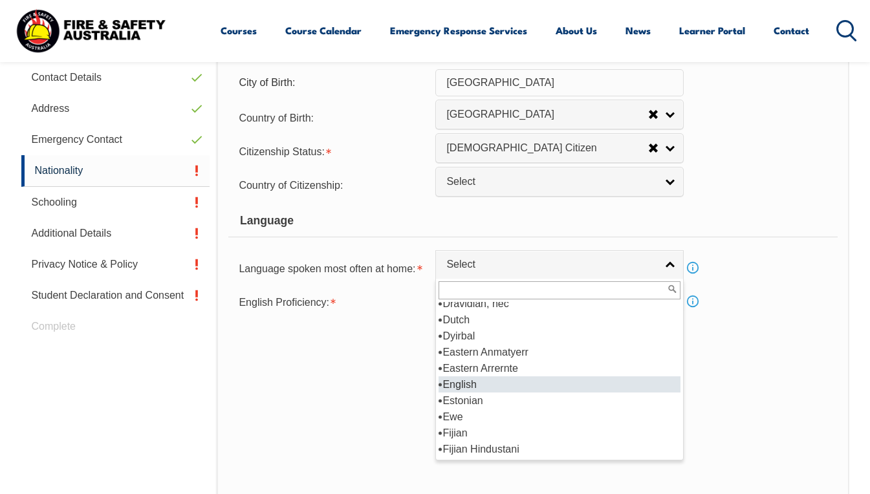
click at [493, 388] on li "English" at bounding box center [560, 385] width 242 height 16
select select "1201"
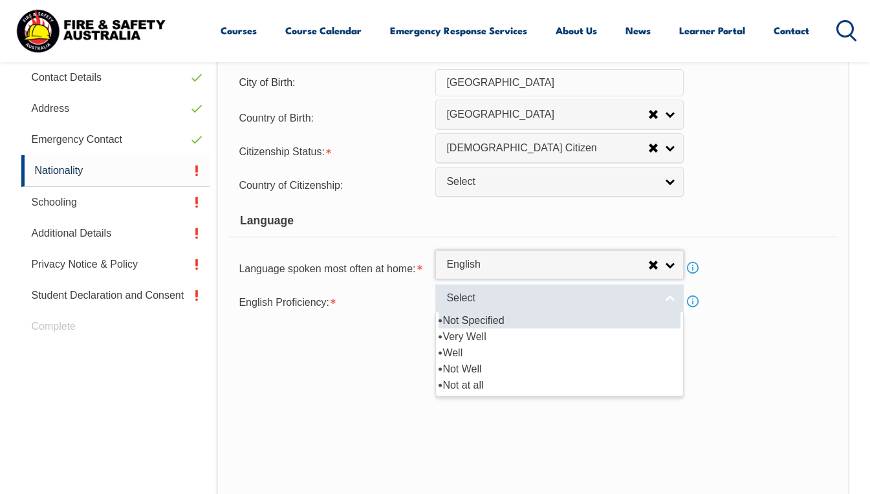
click at [499, 292] on link "Select" at bounding box center [559, 298] width 248 height 29
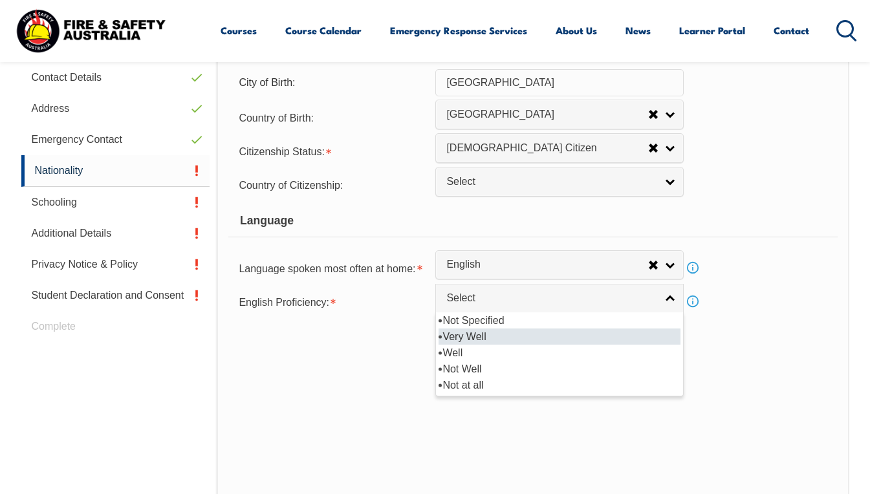
click at [489, 334] on li "Very Well" at bounding box center [560, 337] width 242 height 16
select select "1"
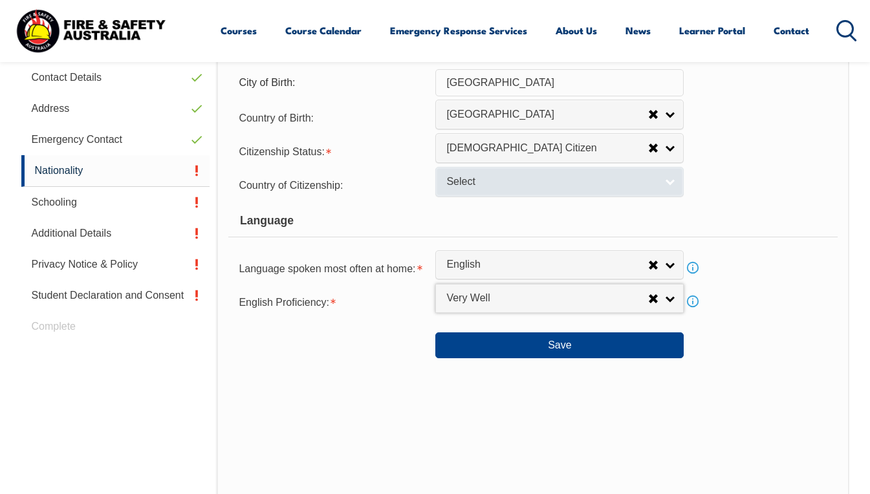
click at [671, 180] on link "Select" at bounding box center [559, 181] width 248 height 29
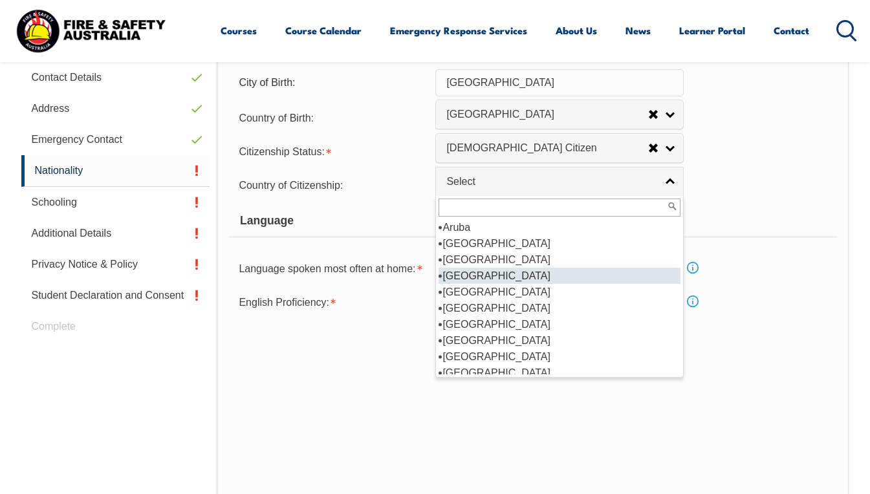
scroll to position [129, 0]
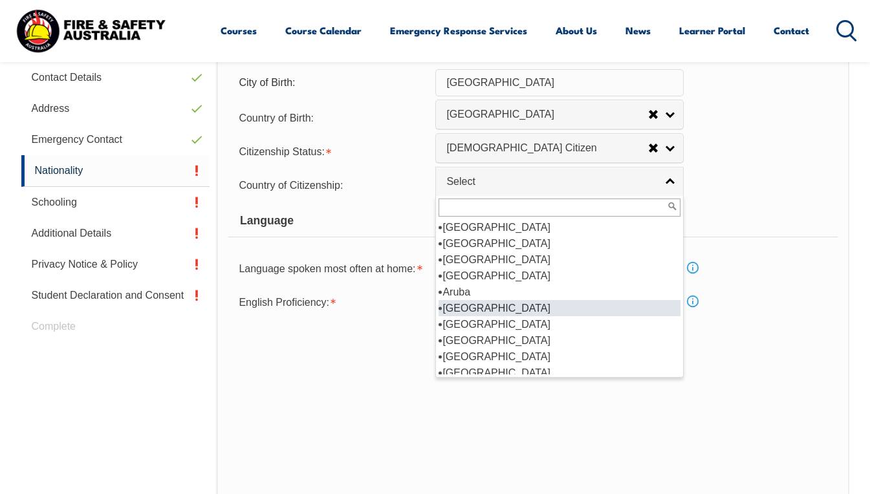
click at [513, 308] on li "[GEOGRAPHIC_DATA]" at bounding box center [560, 308] width 242 height 16
select select "1101"
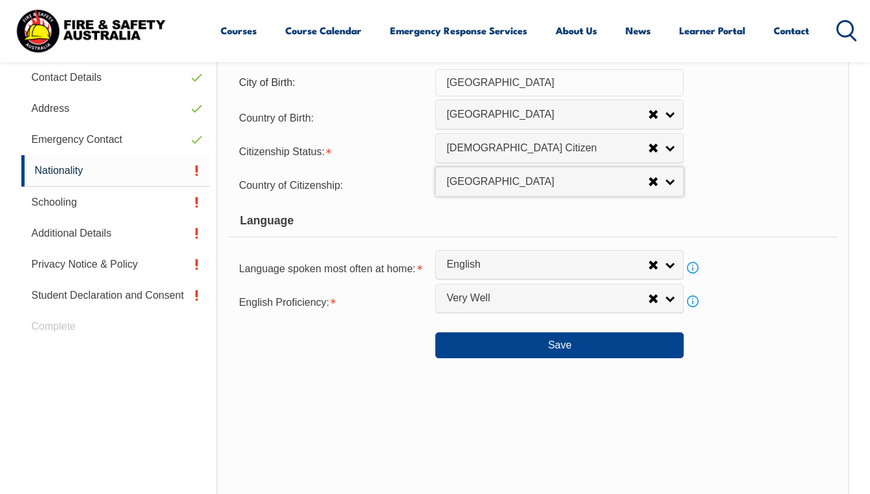
click at [776, 144] on div "Citizenship Status: [DEMOGRAPHIC_DATA] Citizen [DEMOGRAPHIC_DATA] Citizen [DEMO…" at bounding box center [532, 151] width 609 height 26
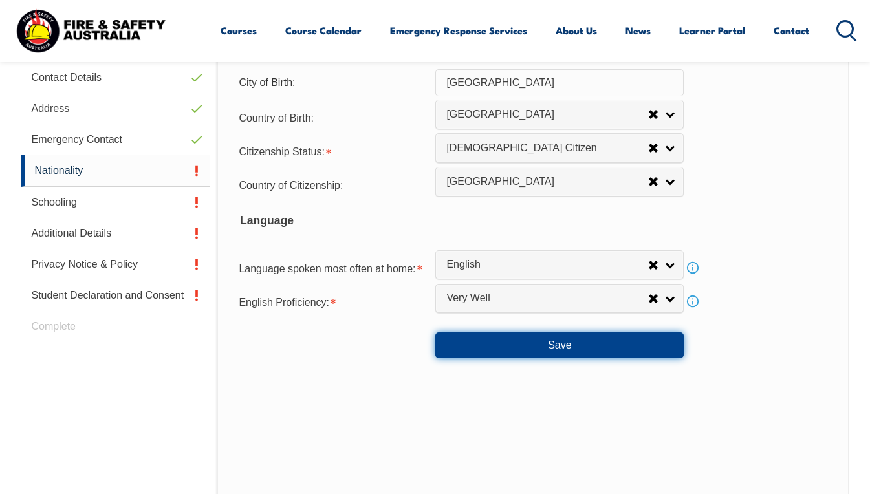
click at [565, 348] on button "Save" at bounding box center [559, 346] width 248 height 26
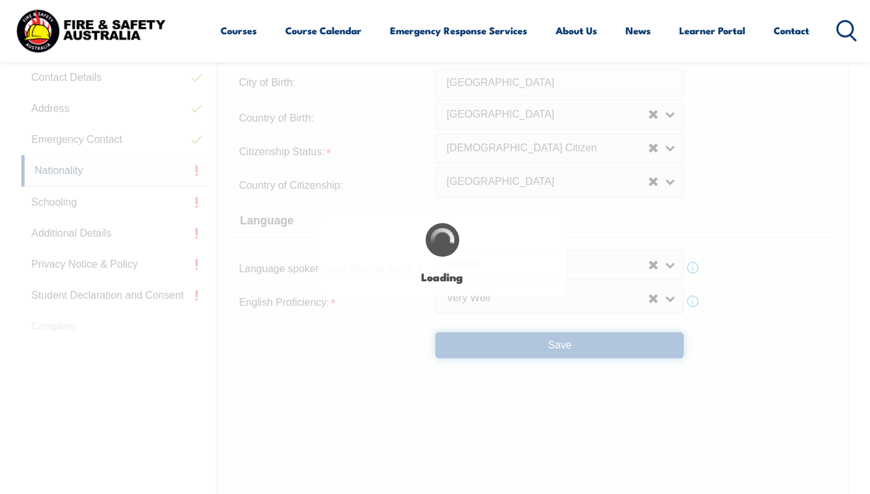
select select "false"
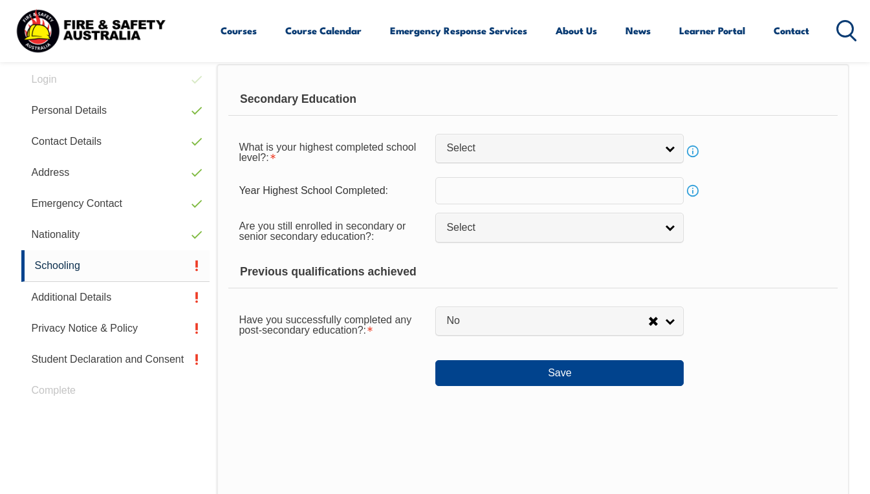
scroll to position [327, 0]
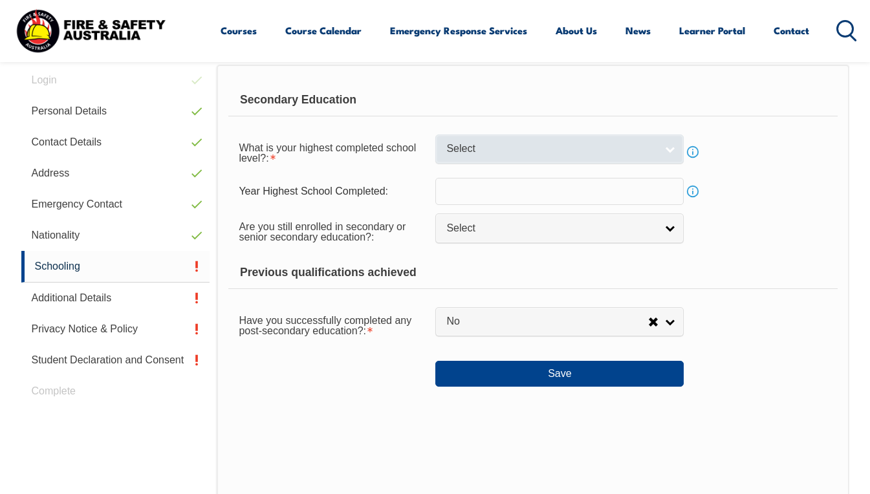
click at [483, 150] on span "Select" at bounding box center [551, 149] width 210 height 14
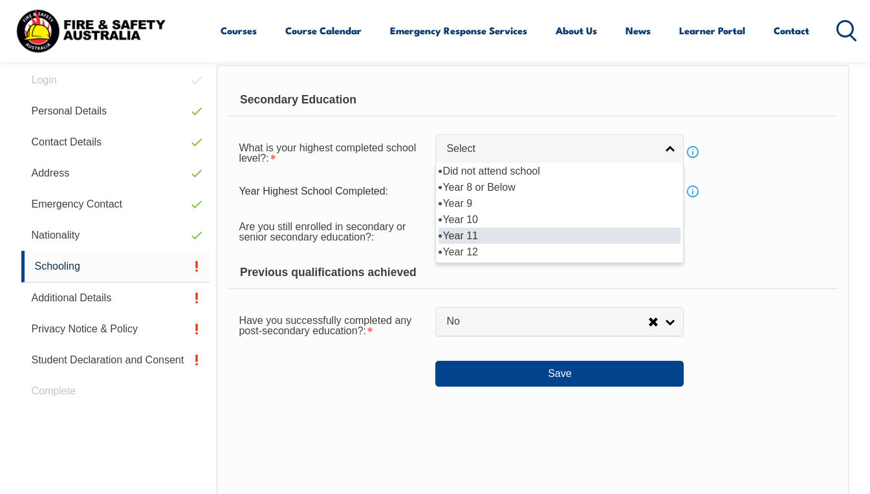
click at [471, 235] on li "Year 11" at bounding box center [560, 236] width 242 height 16
select select "11"
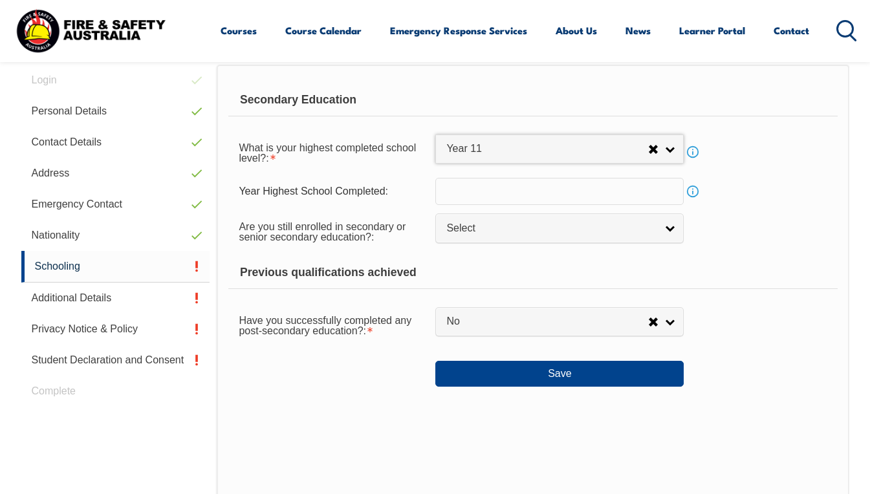
click at [488, 188] on input "text" at bounding box center [559, 191] width 248 height 27
click at [801, 187] on div "Year Highest School Completed: Info" at bounding box center [532, 191] width 609 height 27
click at [534, 189] on input "text" at bounding box center [559, 191] width 248 height 27
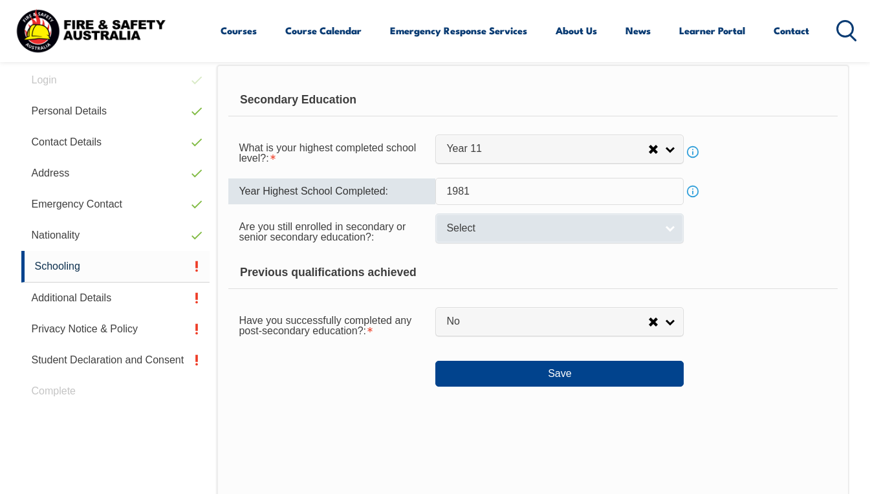
type input "1981"
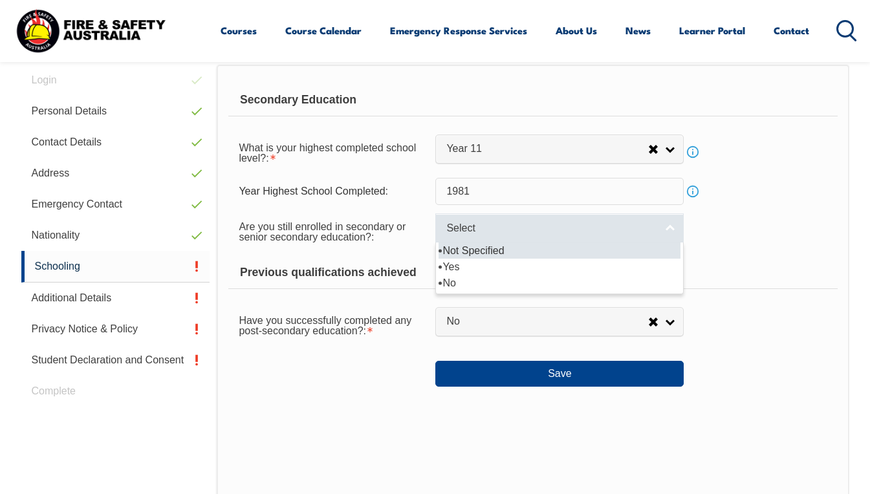
click at [476, 230] on span "Select" at bounding box center [551, 229] width 210 height 14
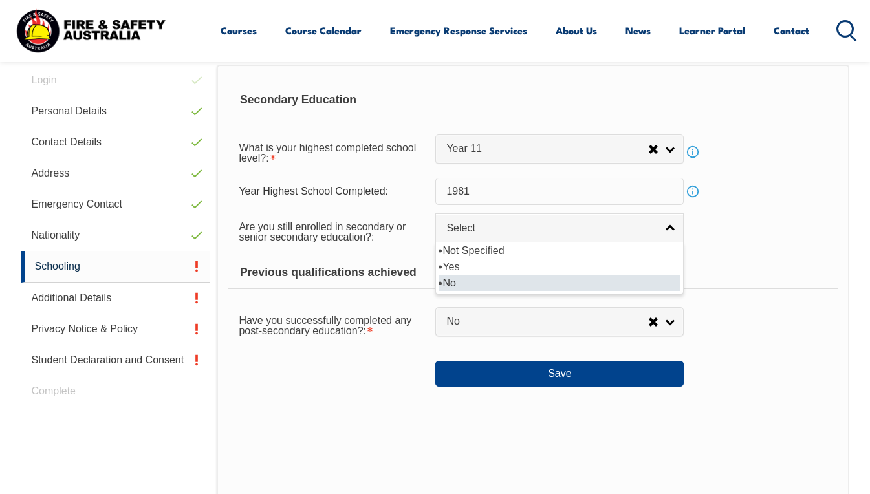
click at [470, 286] on li "No" at bounding box center [560, 283] width 242 height 16
select select "false"
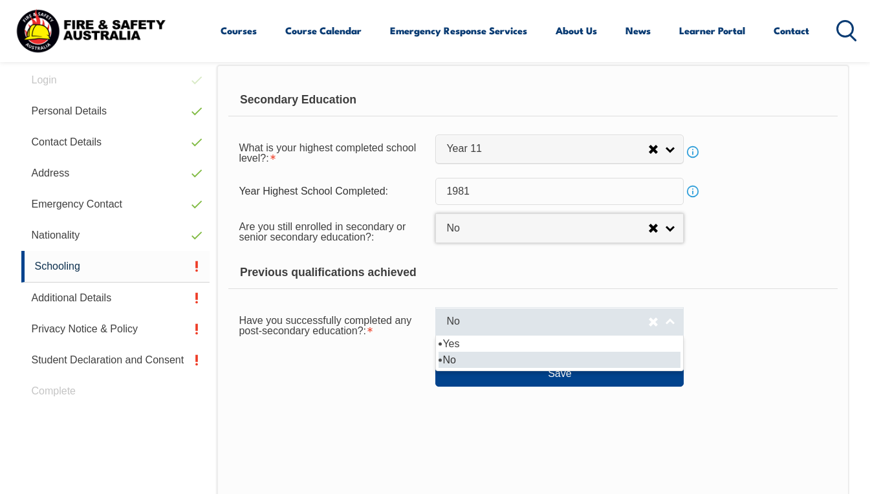
click at [486, 323] on span "No" at bounding box center [547, 322] width 202 height 14
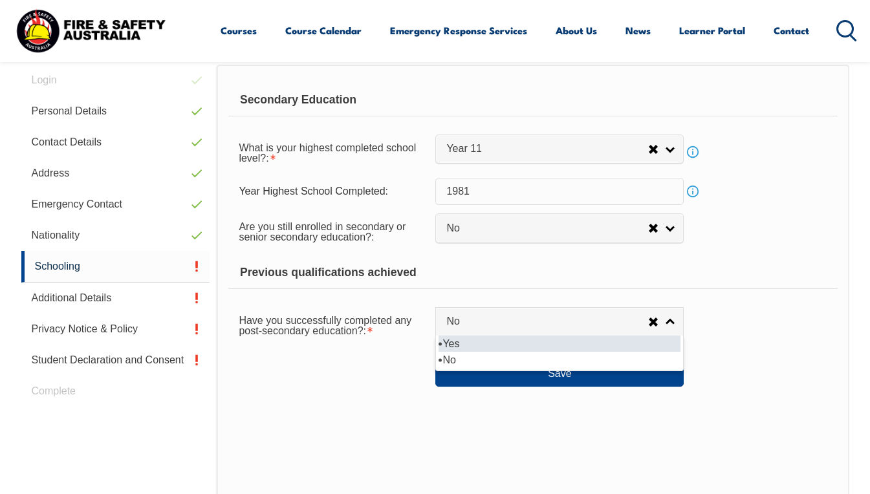
click at [488, 345] on li "Yes" at bounding box center [560, 344] width 242 height 16
select select "true"
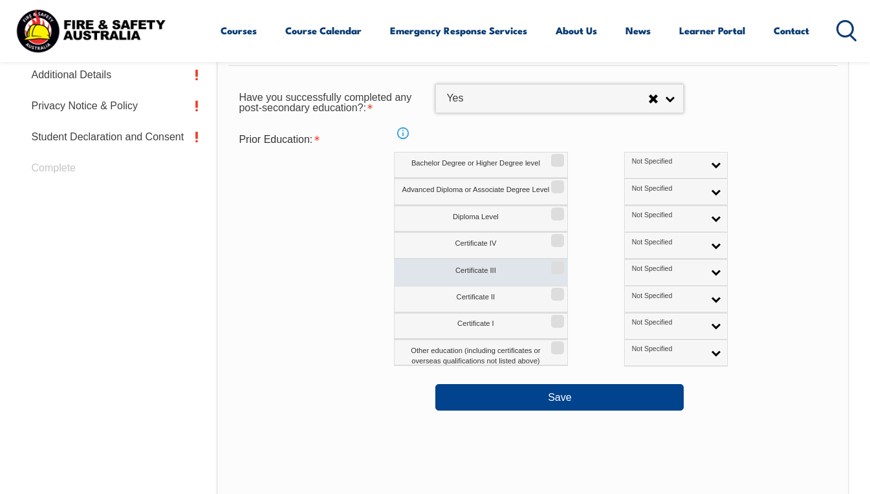
scroll to position [586, 0]
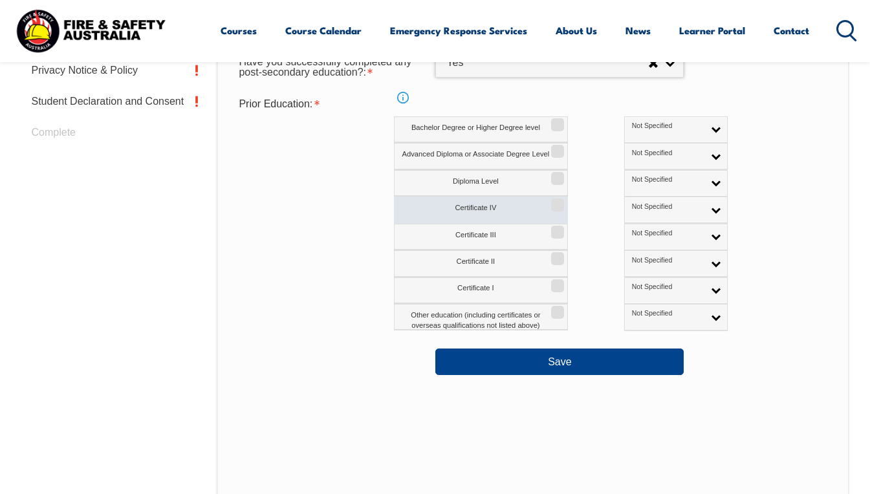
click at [555, 201] on input "Certificate IV" at bounding box center [556, 200] width 8 height 1
checkbox input "true"
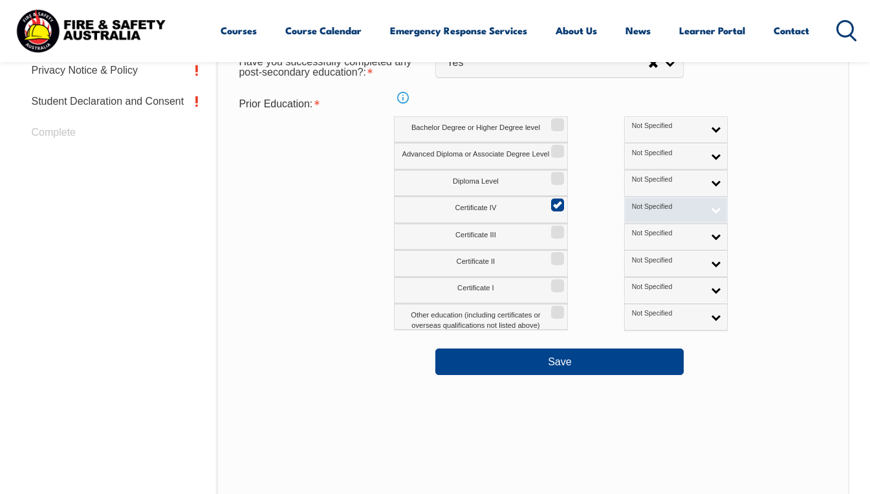
click at [661, 213] on link "Not Specified" at bounding box center [676, 210] width 104 height 27
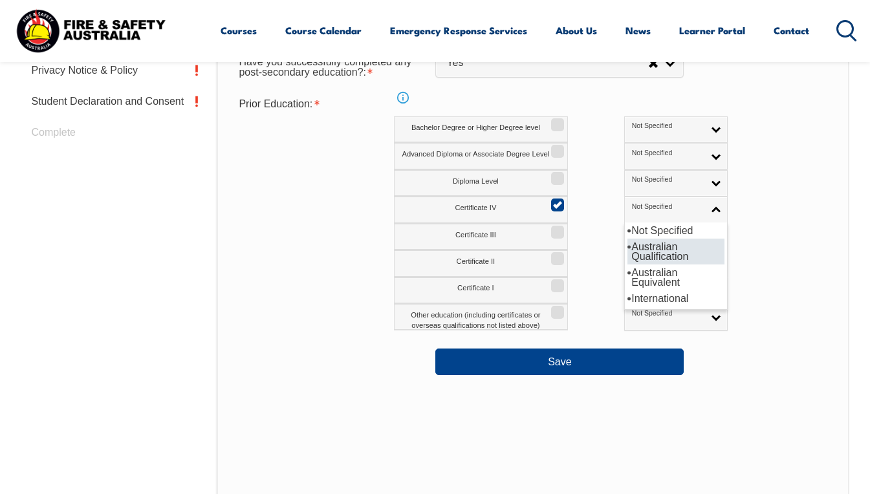
click at [628, 250] on li "Australian Qualification" at bounding box center [676, 252] width 97 height 26
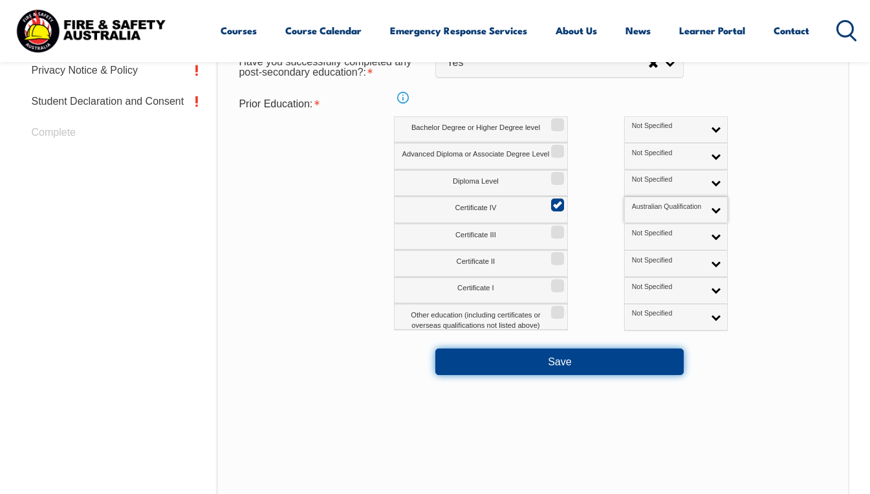
click at [569, 360] on button "Save" at bounding box center [559, 362] width 248 height 26
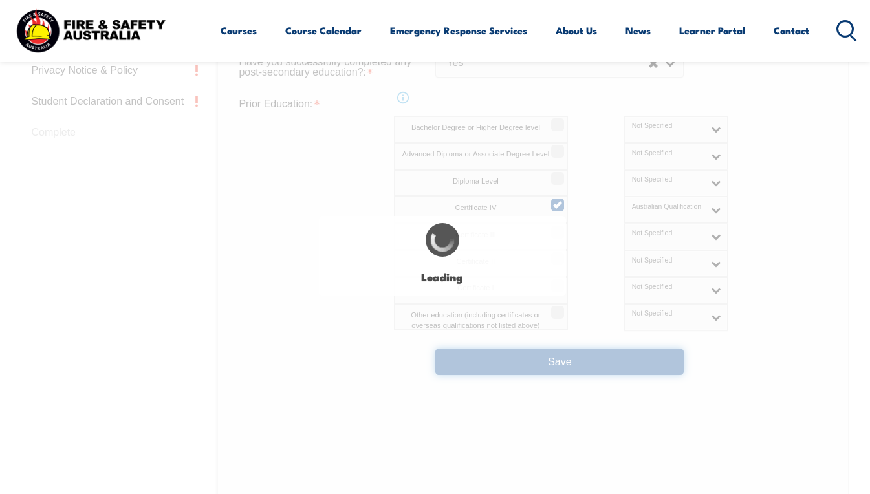
select select
select select "false"
select select "true"
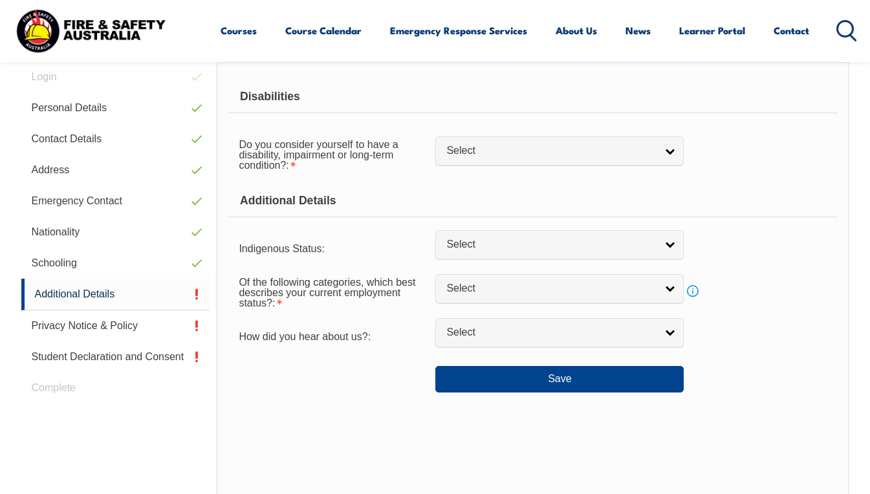
scroll to position [327, 0]
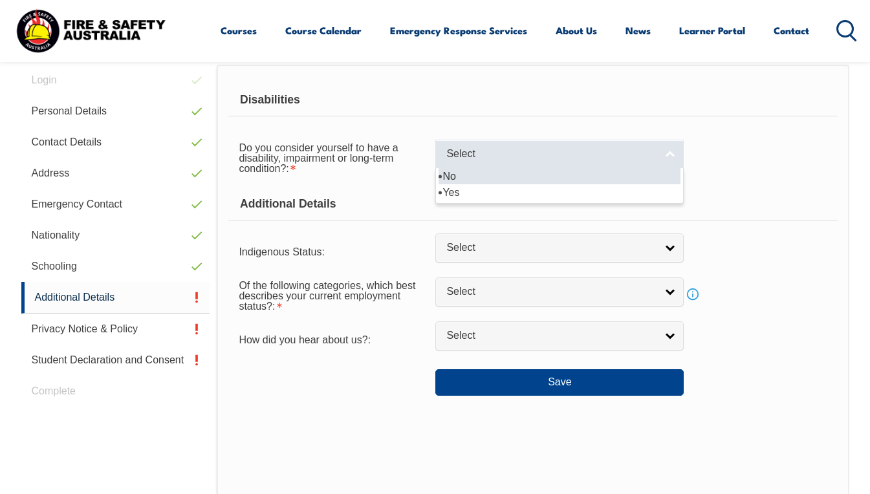
click at [477, 151] on span "Select" at bounding box center [551, 155] width 210 height 14
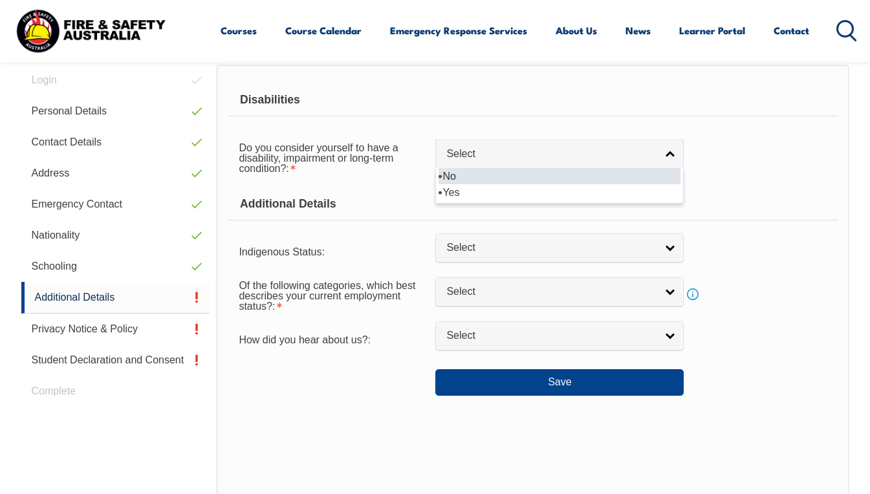
click at [461, 178] on li "No" at bounding box center [560, 176] width 242 height 16
select select "false"
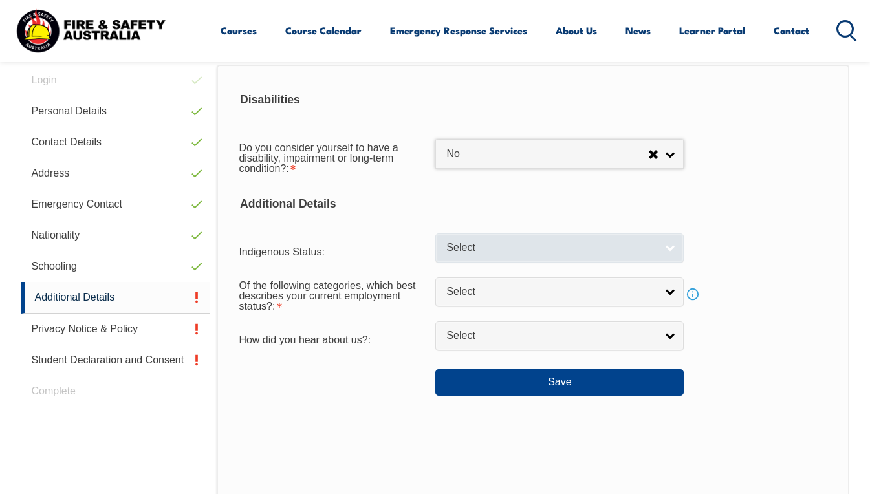
click at [493, 252] on span "Select" at bounding box center [551, 248] width 210 height 14
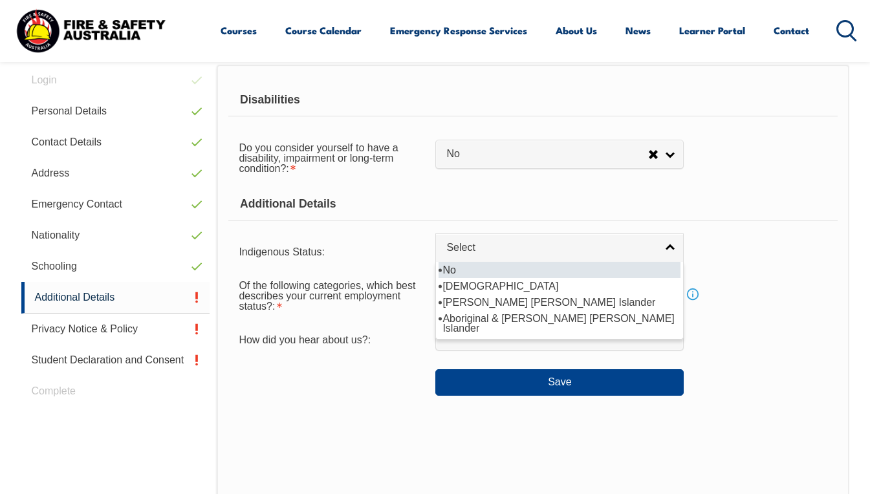
click at [483, 267] on li "No" at bounding box center [560, 270] width 242 height 16
select select "4"
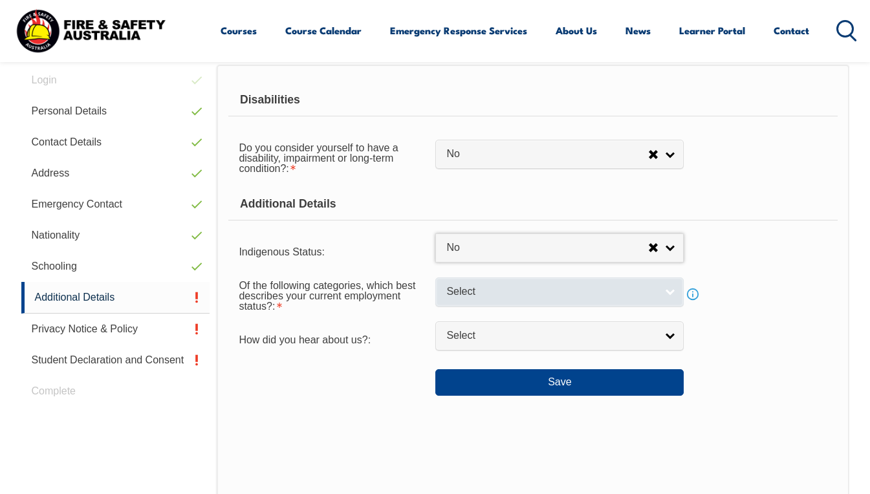
click at [520, 289] on span "Select" at bounding box center [551, 292] width 210 height 14
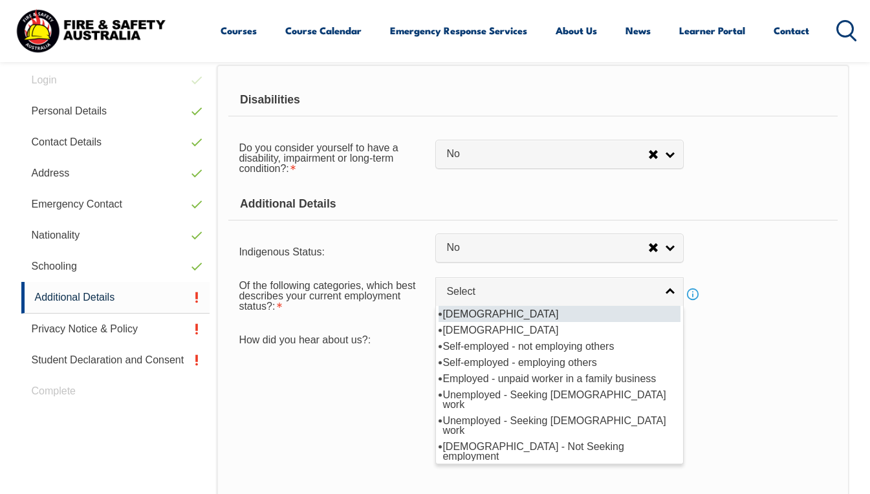
click at [513, 309] on li "[DEMOGRAPHIC_DATA]" at bounding box center [560, 314] width 242 height 16
select select "1"
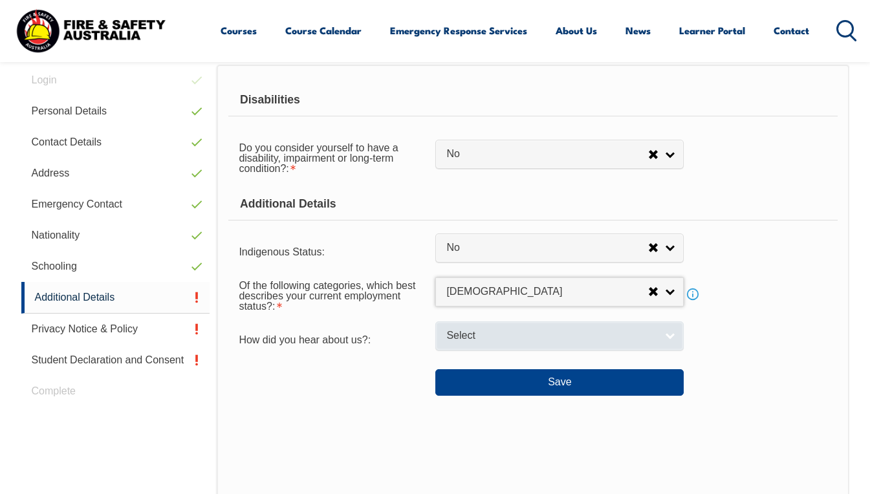
click at [513, 331] on span "Select" at bounding box center [551, 336] width 210 height 14
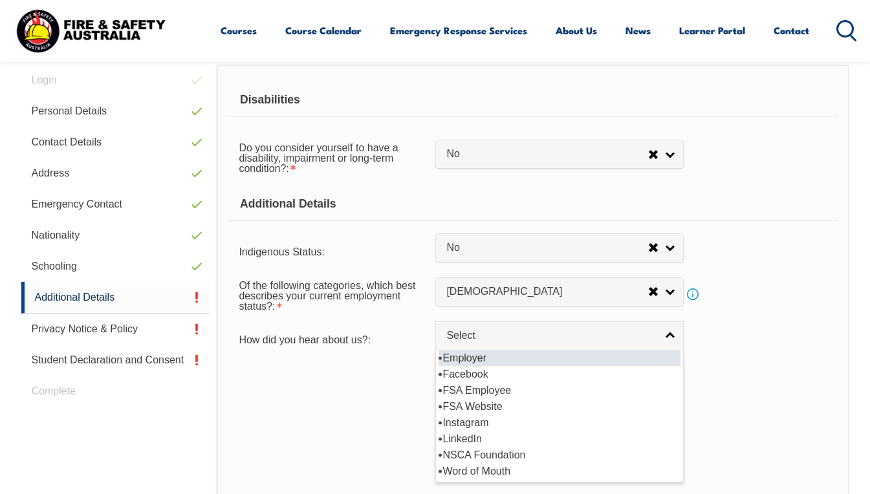
click at [476, 356] on li "Employer" at bounding box center [560, 358] width 242 height 16
select select "8019"
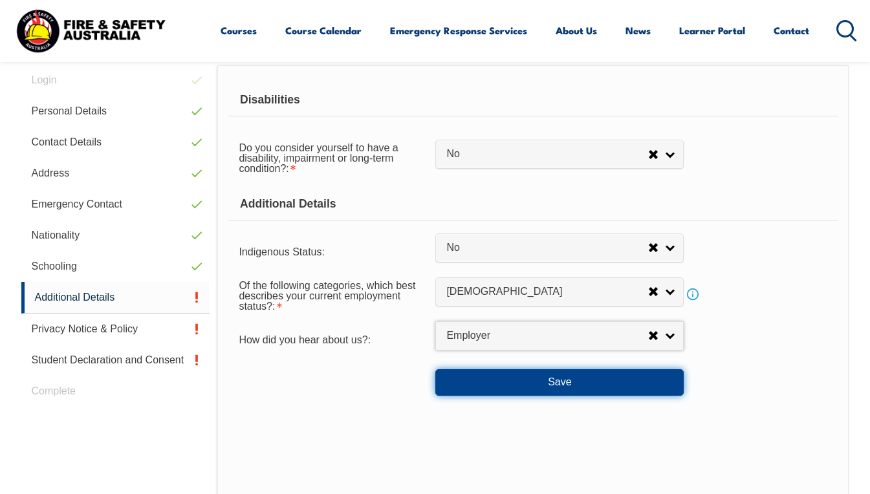
click at [547, 381] on button "Save" at bounding box center [559, 382] width 248 height 26
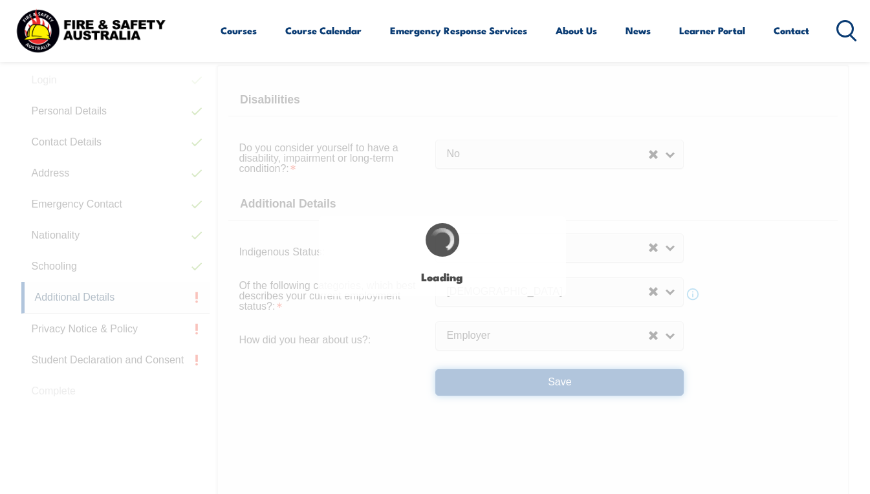
select select "false"
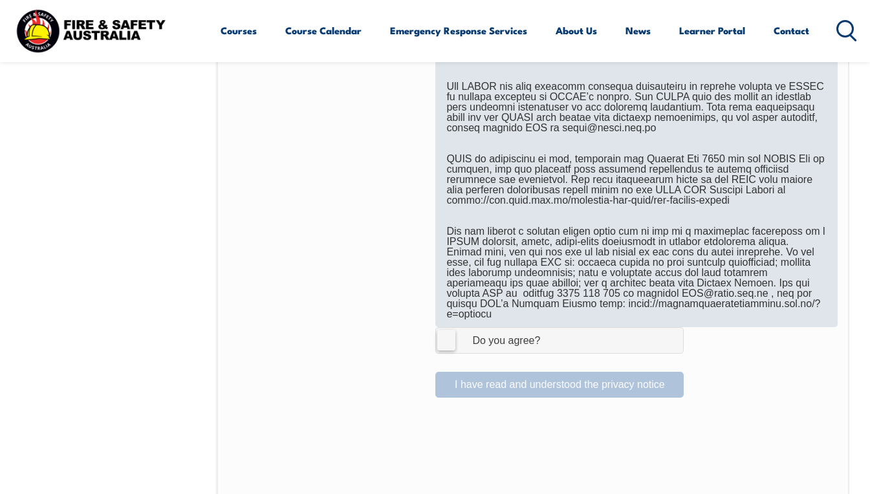
scroll to position [715, 0]
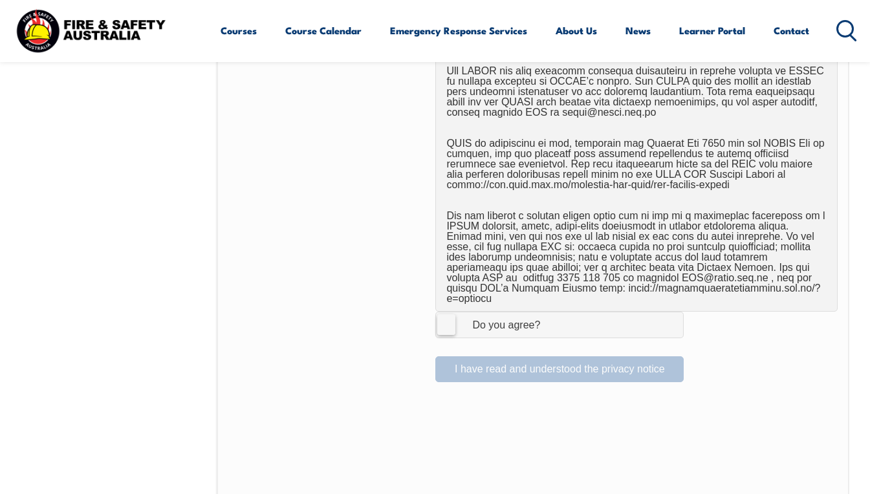
click at [453, 312] on label "I Agree Do you agree?" at bounding box center [559, 325] width 248 height 26
click at [551, 312] on input "I Agree Do you agree?" at bounding box center [562, 324] width 22 height 25
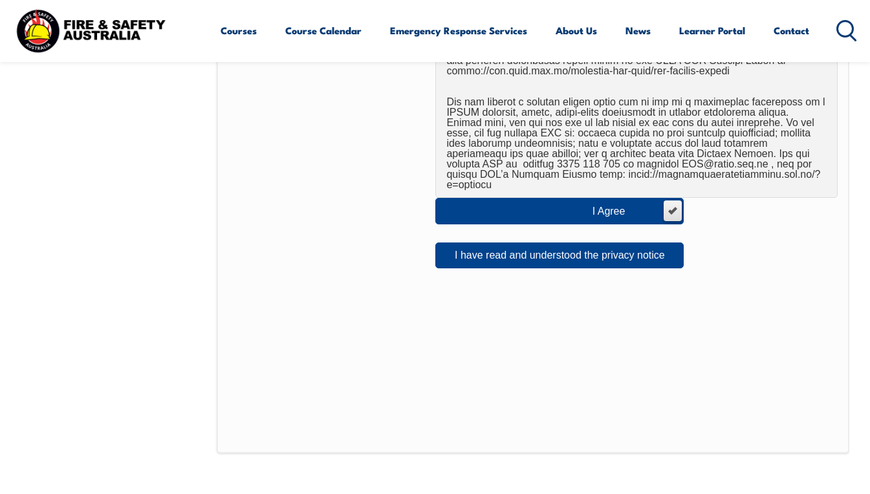
scroll to position [844, 0]
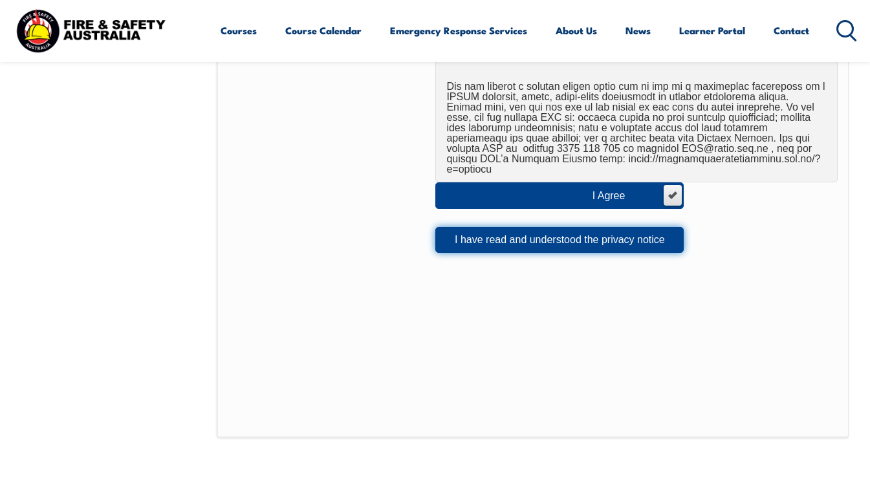
click at [553, 230] on button "I have read and understood the privacy notice" at bounding box center [559, 240] width 248 height 26
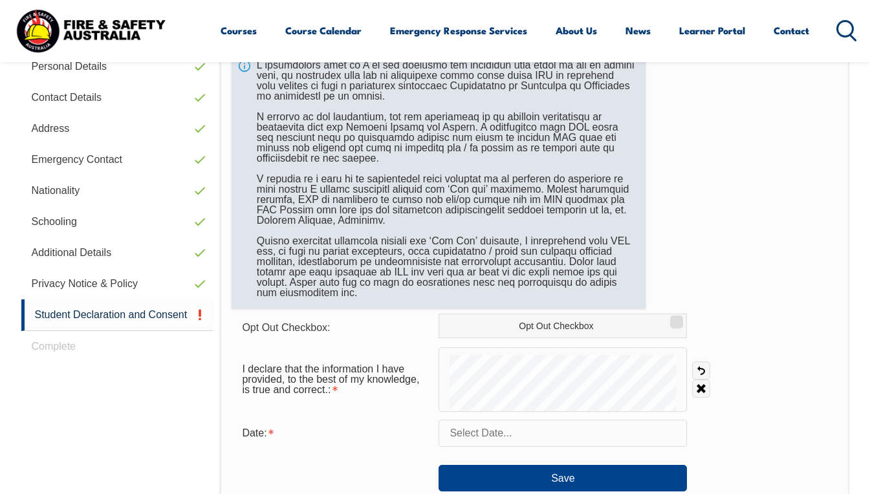
scroll to position [391, 0]
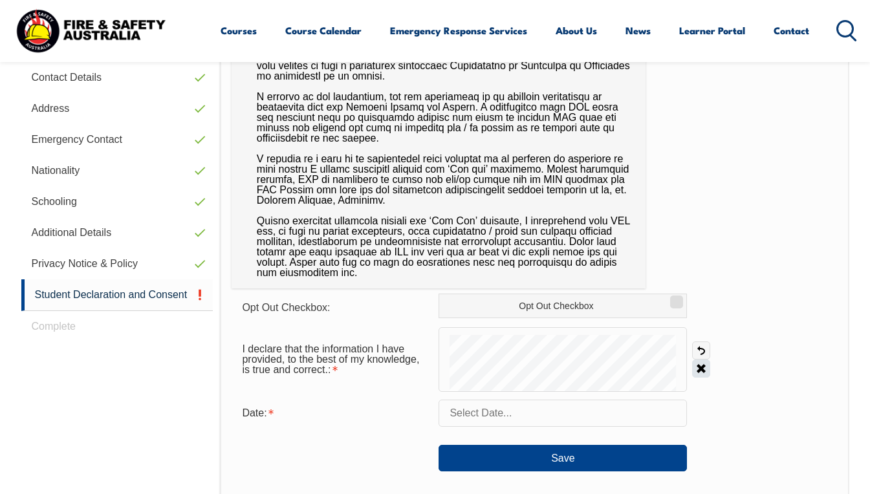
click at [704, 369] on link "Clear" at bounding box center [701, 369] width 18 height 18
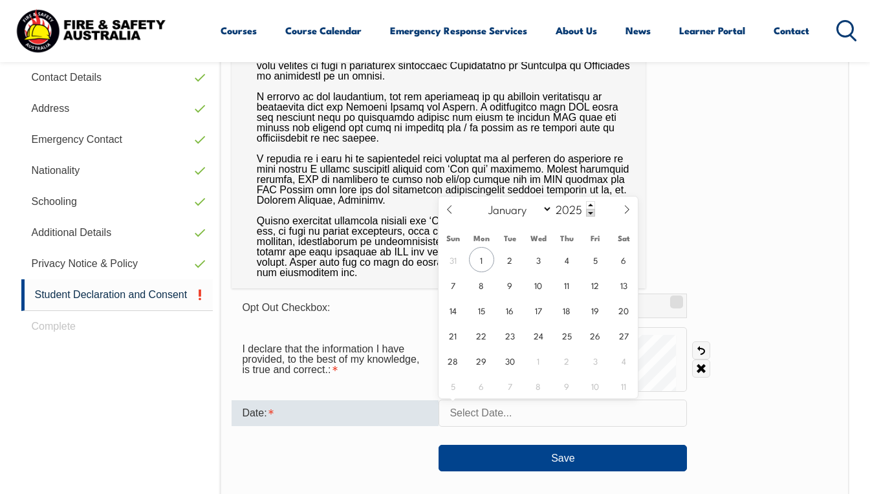
click at [530, 418] on input "text" at bounding box center [563, 413] width 248 height 27
click at [566, 457] on button "Save" at bounding box center [563, 458] width 248 height 26
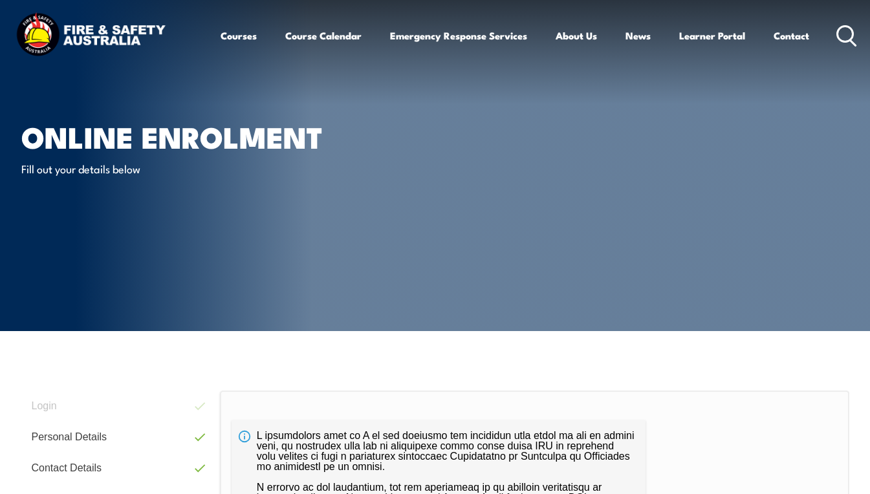
scroll to position [0, 0]
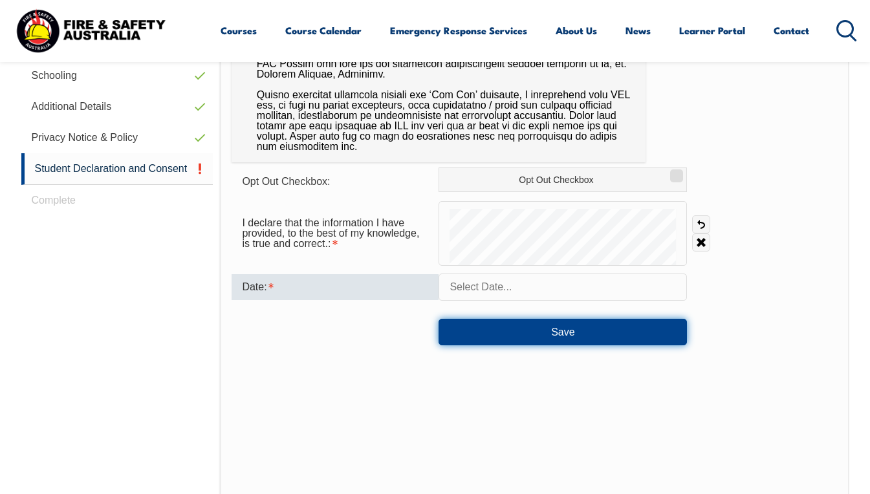
click at [572, 332] on button "Save" at bounding box center [563, 332] width 248 height 26
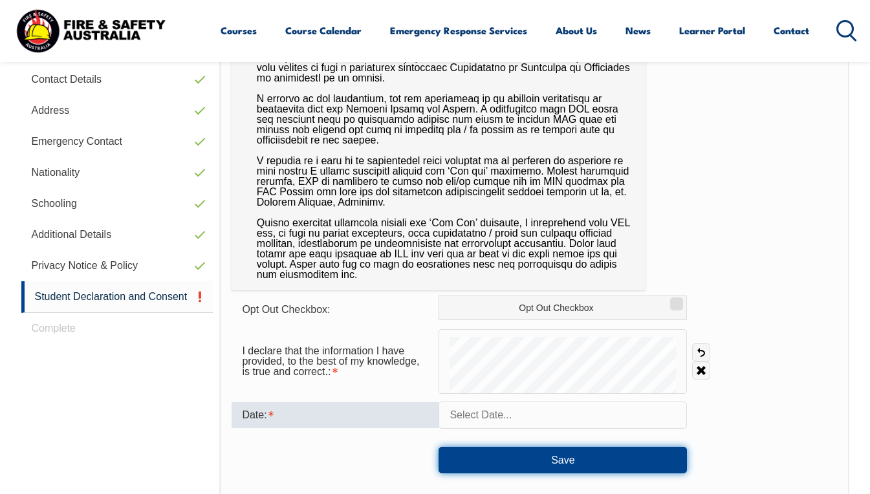
scroll to position [453, 0]
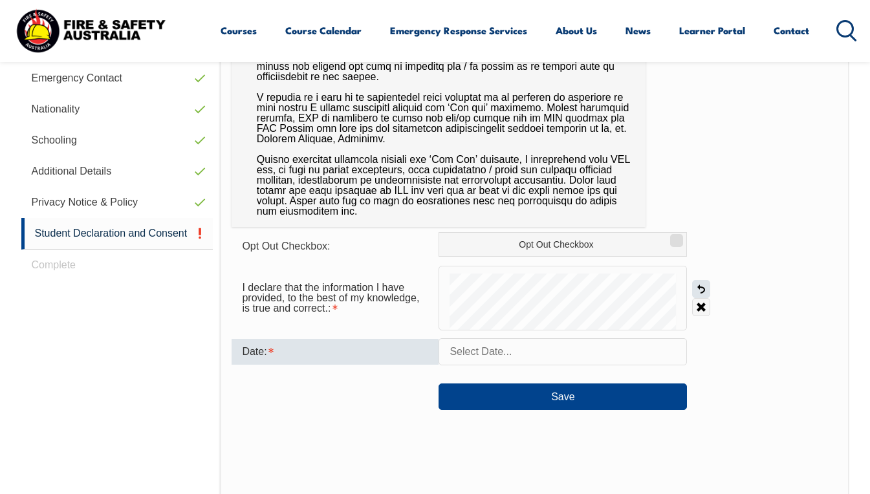
click at [701, 283] on link "Undo" at bounding box center [701, 289] width 18 height 18
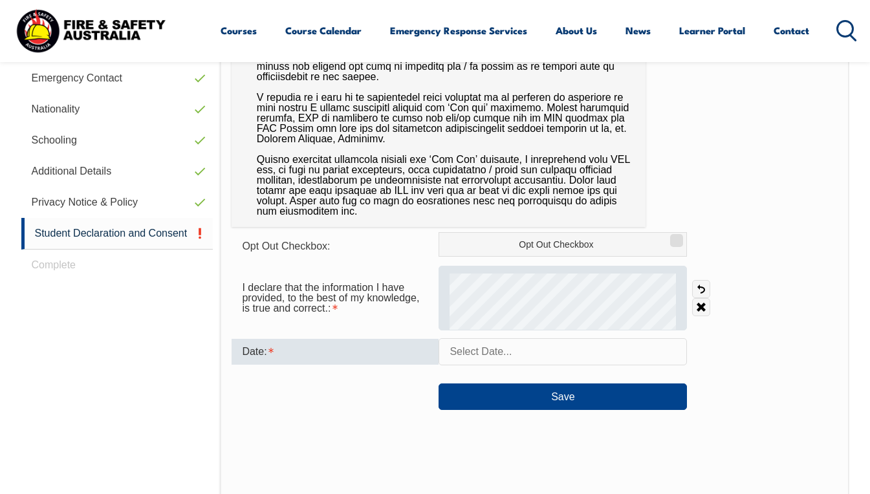
click at [530, 301] on div at bounding box center [563, 298] width 248 height 65
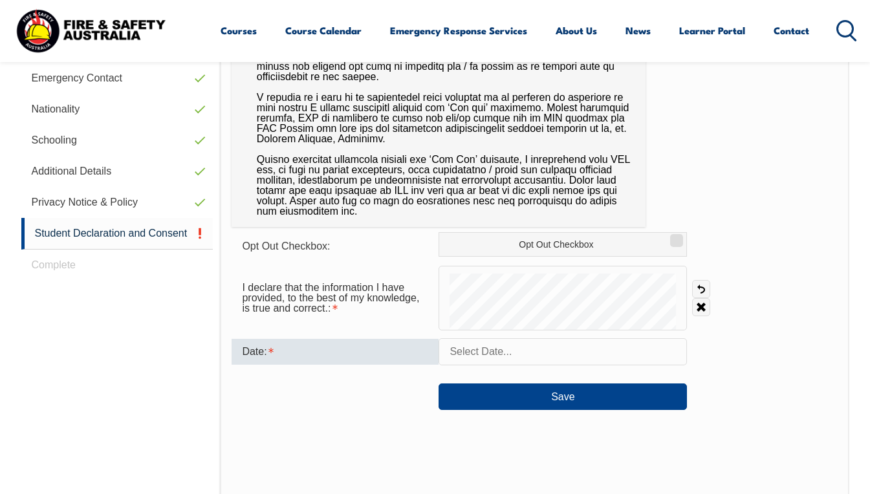
click at [476, 353] on input "text" at bounding box center [563, 351] width 248 height 27
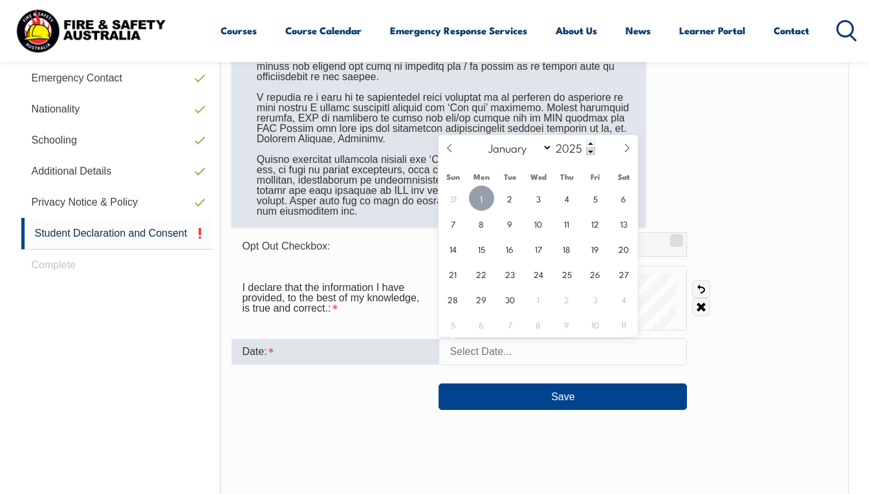
click at [476, 198] on span "1" at bounding box center [481, 198] width 25 height 25
type input "[DATE]"
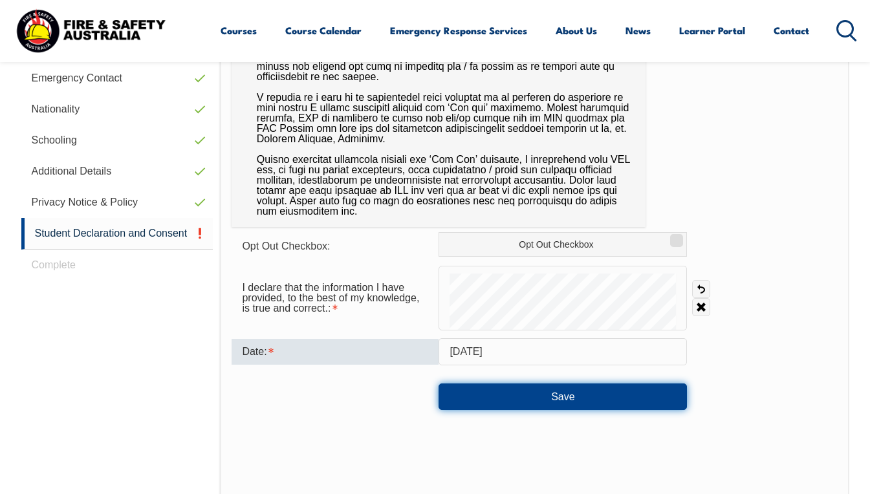
click at [548, 400] on button "Save" at bounding box center [563, 397] width 248 height 26
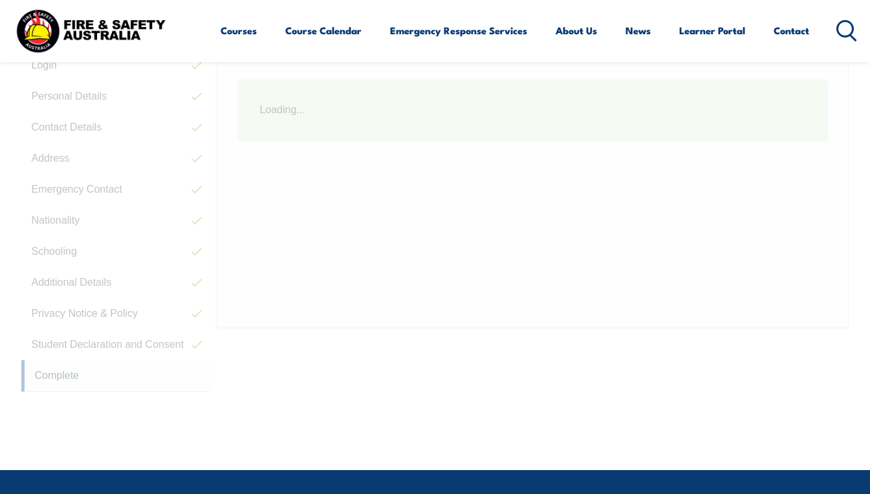
scroll to position [327, 0]
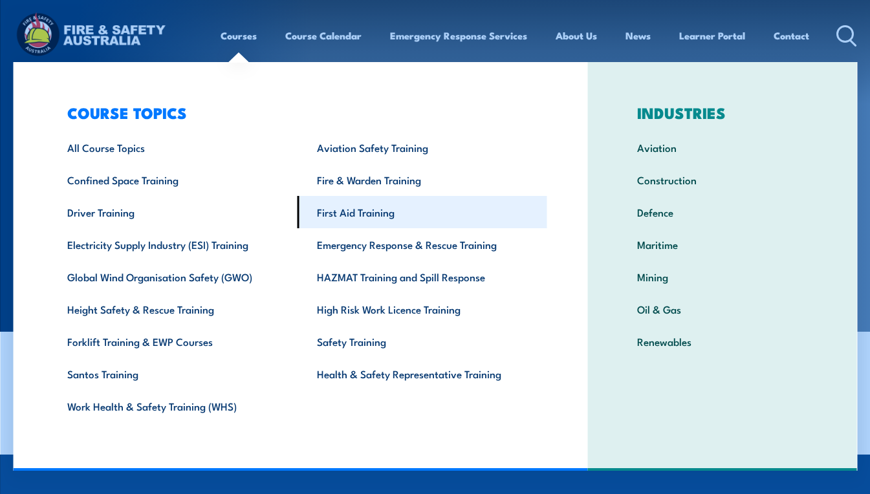
click at [346, 210] on link "First Aid Training" at bounding box center [422, 212] width 250 height 32
